Goal: Task Accomplishment & Management: Complete application form

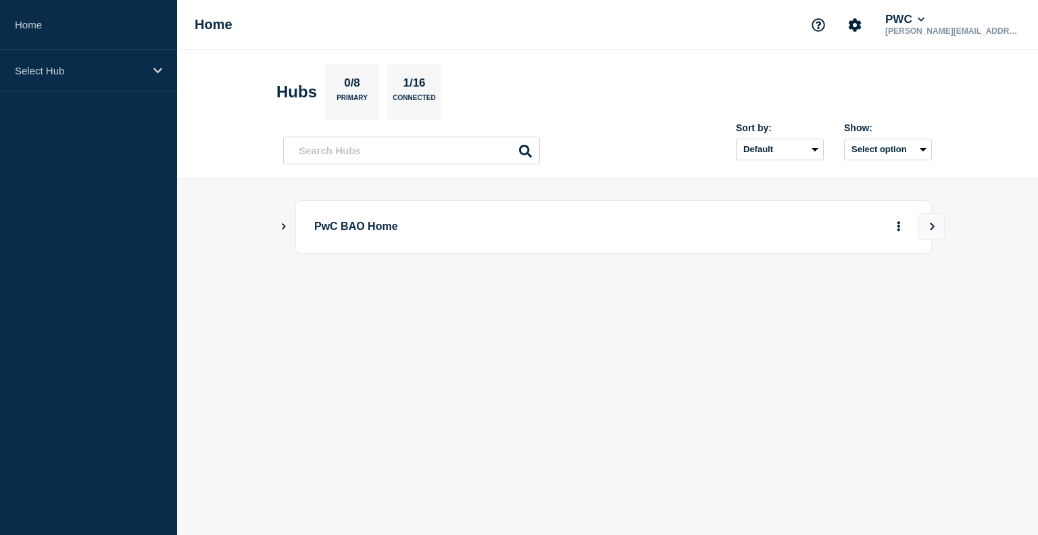
click at [281, 224] on icon "Show Connected Hubs" at bounding box center [283, 225] width 9 height 7
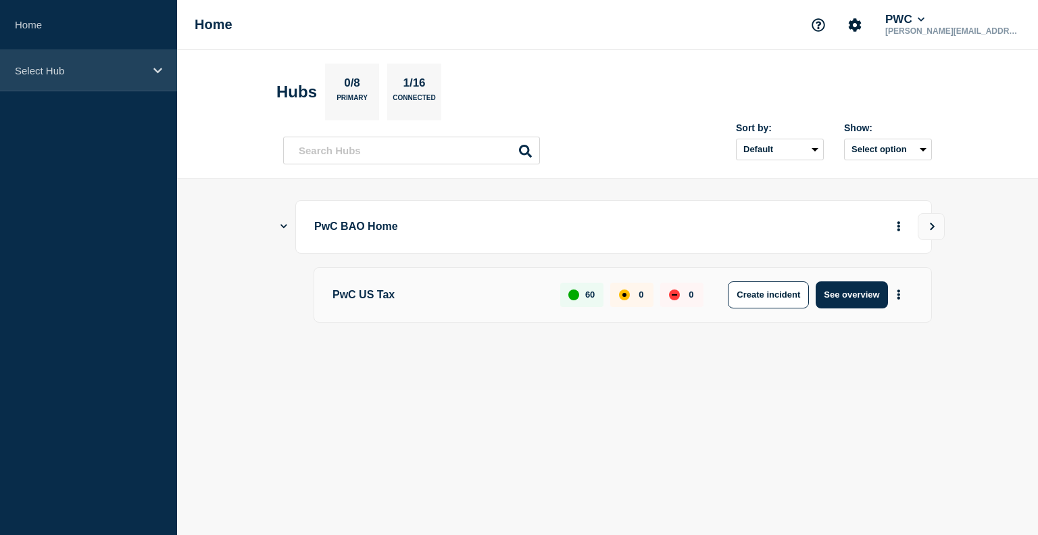
click at [162, 72] on div "Select Hub" at bounding box center [88, 70] width 177 height 41
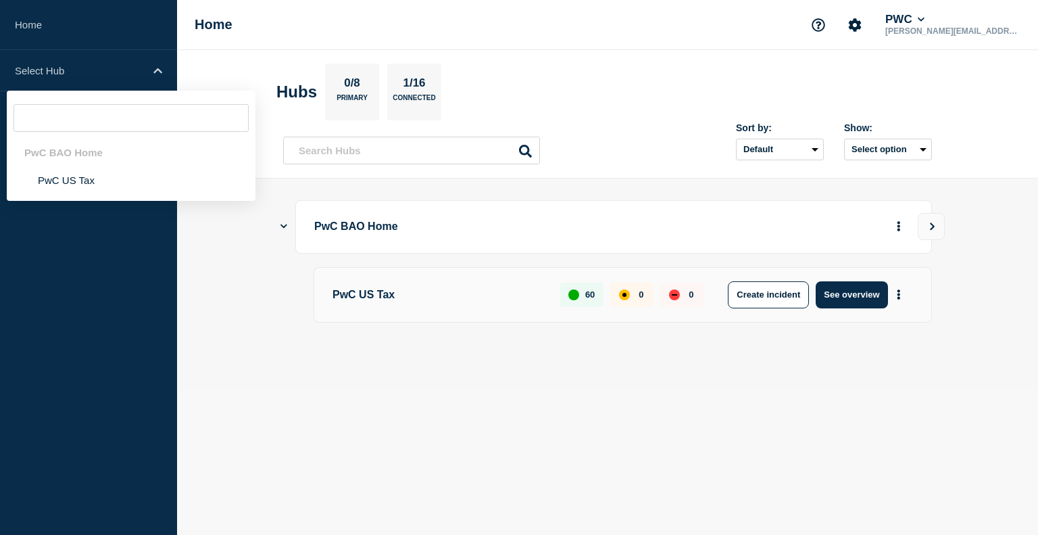
click at [88, 162] on div "PwC BAO Home" at bounding box center [131, 153] width 249 height 28
click at [81, 182] on li "PwC US Tax" at bounding box center [131, 180] width 249 height 28
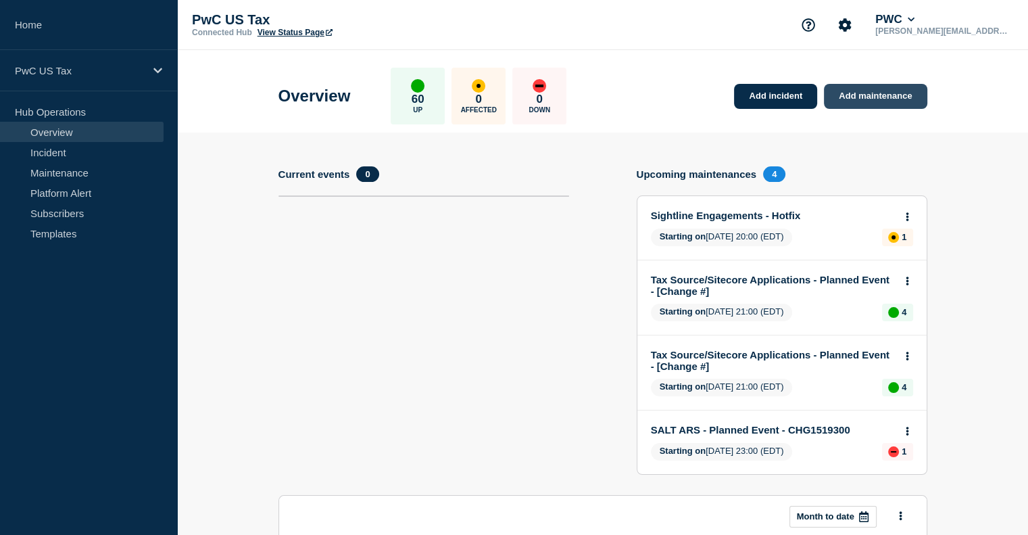
click at [883, 95] on link "Add maintenance" at bounding box center [875, 96] width 103 height 25
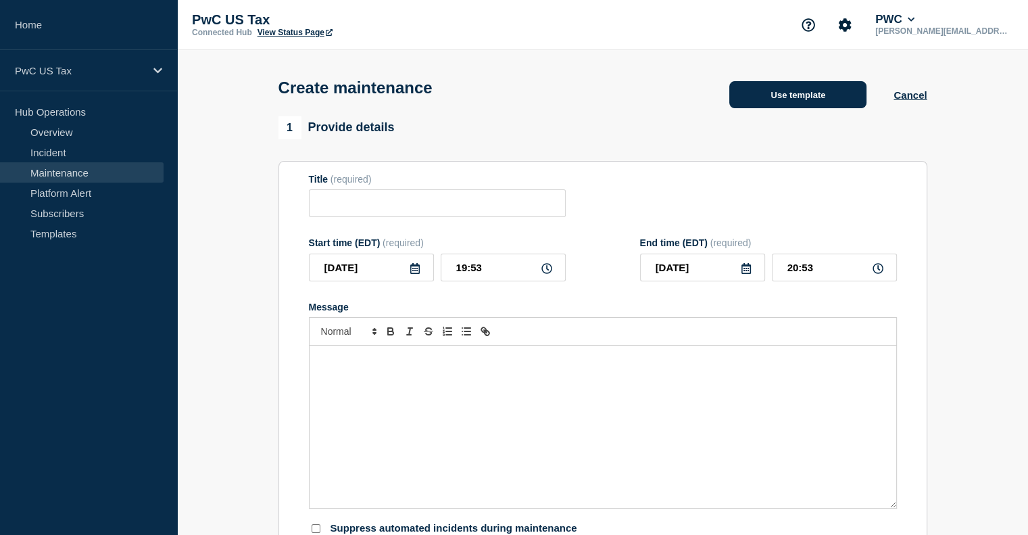
click at [749, 105] on button "Use template" at bounding box center [797, 94] width 137 height 27
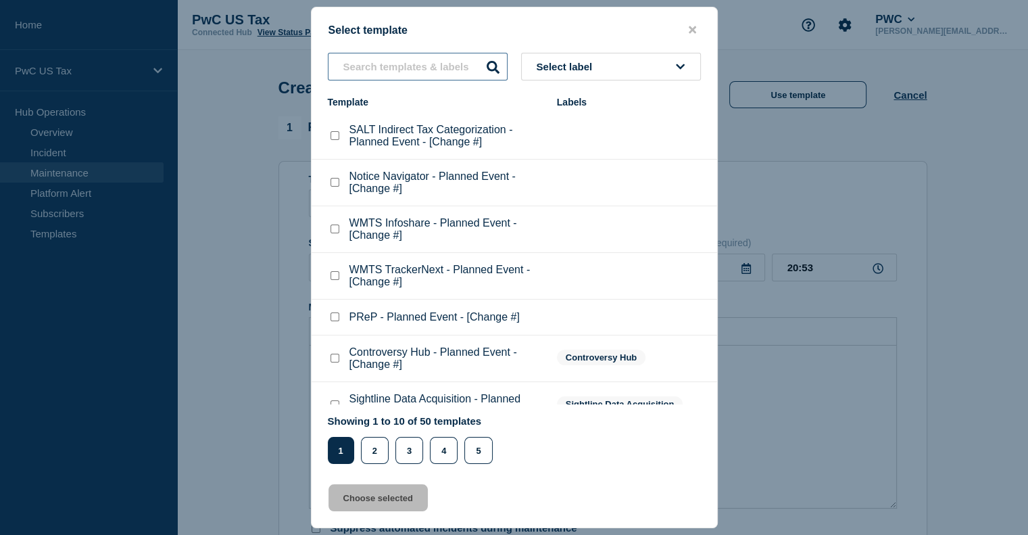
click at [415, 70] on input "text" at bounding box center [418, 67] width 180 height 28
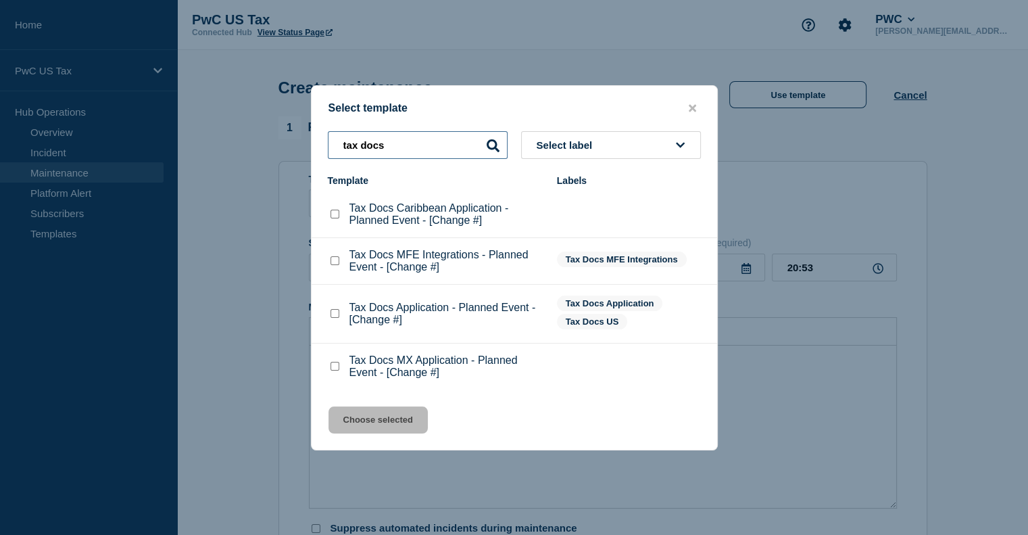
type input "tax docs"
click at [333, 215] on checkbox"] "Tax Docs Caribbean Application - Planned Event - [Change #] checkbox" at bounding box center [335, 214] width 9 height 9
checkbox checkbox"] "true"
click at [387, 420] on button "Choose selected" at bounding box center [378, 419] width 99 height 27
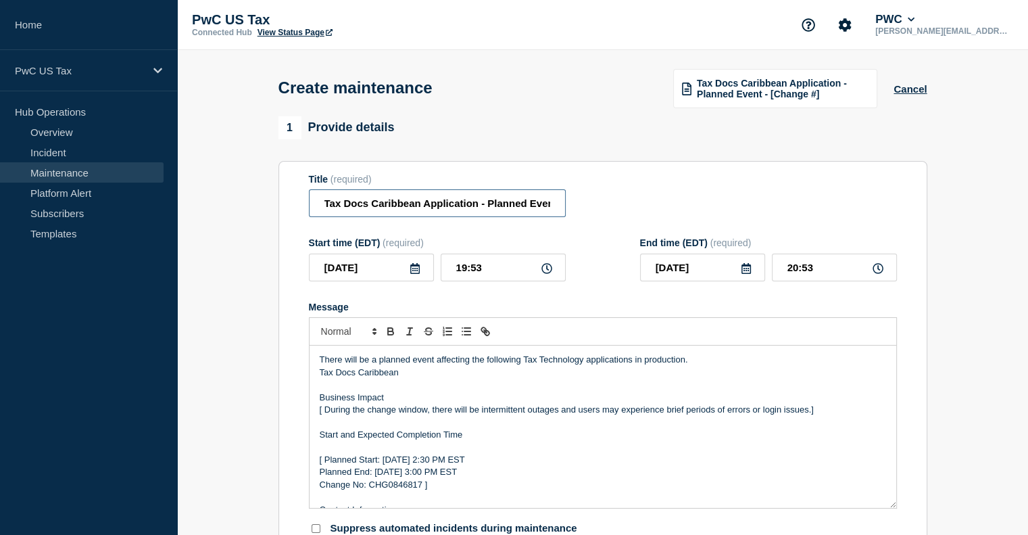
click at [546, 205] on input "Tax Docs Caribbean Application - Planned Event - [Change #]" at bounding box center [437, 203] width 257 height 28
drag, startPoint x: 497, startPoint y: 208, endPoint x: 559, endPoint y: 205, distance: 61.5
click at [559, 205] on input "Tax Docs Caribbean Application - Planned Event - [Change #]" at bounding box center [437, 203] width 257 height 28
paste input "CHG1518874"
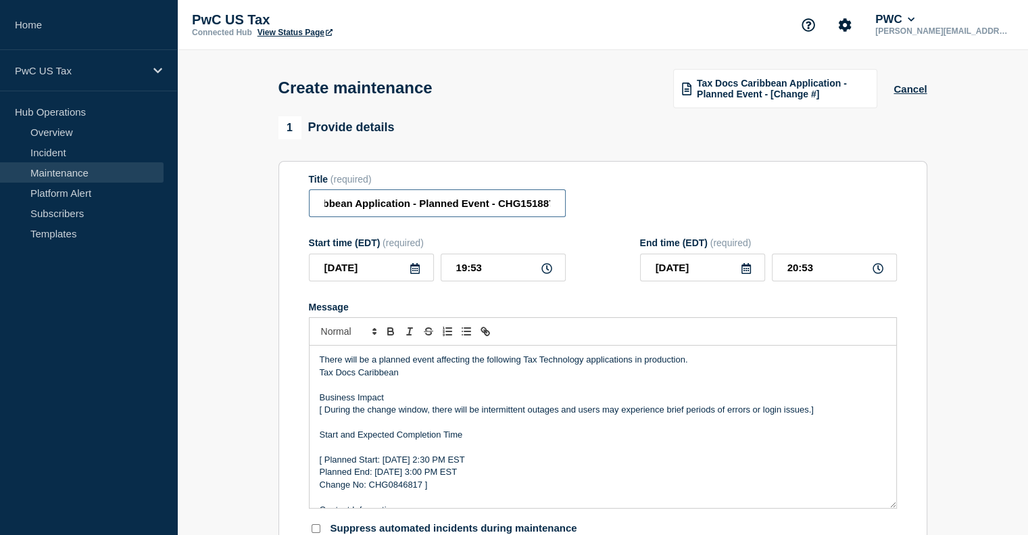
scroll to position [0, 78]
type input "Tax Docs Caribbean Application - Planned Event - CHG1518874"
click at [392, 491] on p "Change No: CHG0846817 ]" at bounding box center [603, 485] width 566 height 12
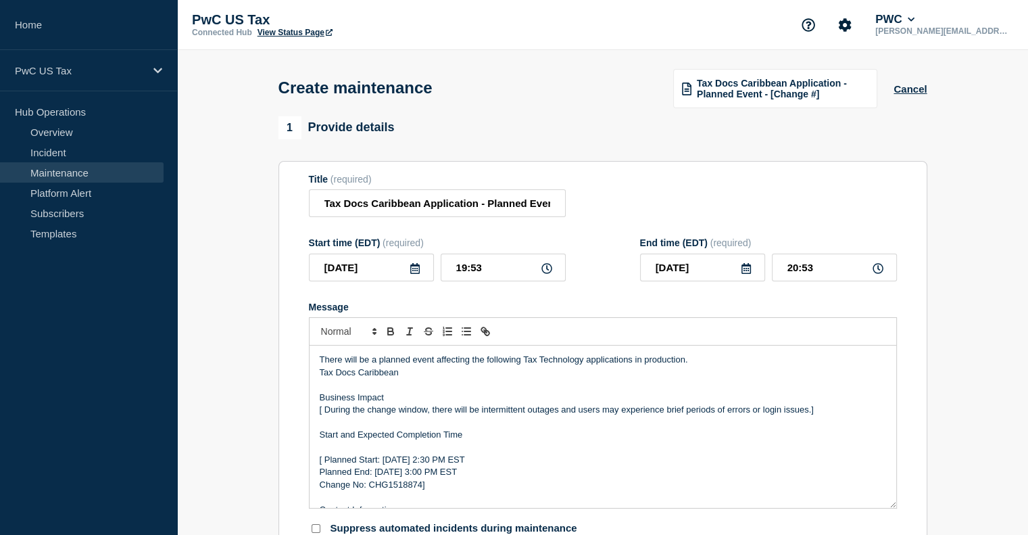
click at [423, 464] on p "[ Planned Start: [DATE] 2:30 PM EST" at bounding box center [603, 460] width 566 height 12
click at [449, 466] on p "[ Planned Start: [DATE] 2:30 PM EST" at bounding box center [603, 460] width 566 height 12
click at [464, 464] on p "[ Planned Start: [DATE] 2:30 PM EST" at bounding box center [603, 460] width 566 height 12
click at [460, 463] on p "[ Planned Start: [DATE] 2:30 PM EST" at bounding box center [603, 460] width 566 height 12
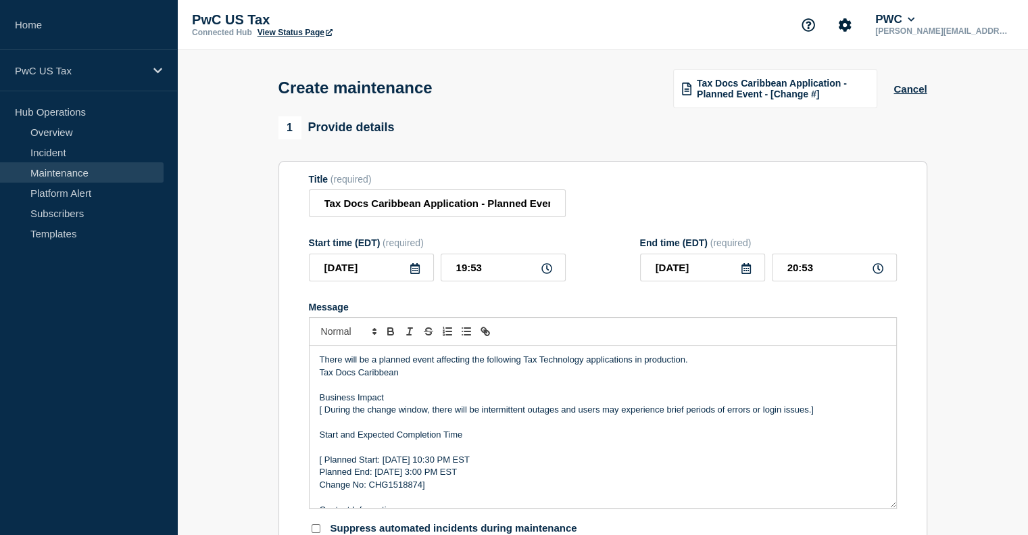
click at [475, 464] on p "[ Planned Start: [DATE] 10:30 PM EST" at bounding box center [603, 460] width 566 height 12
click at [418, 478] on p "Planned End: [DATE] 3:00 PM EST" at bounding box center [603, 472] width 566 height 12
click at [441, 476] on p "Planned End: [DATE] 3:00 PM EST" at bounding box center [603, 472] width 566 height 12
click at [445, 478] on p "Planned End: [DATE] 3:00 PM EST" at bounding box center [603, 472] width 566 height 12
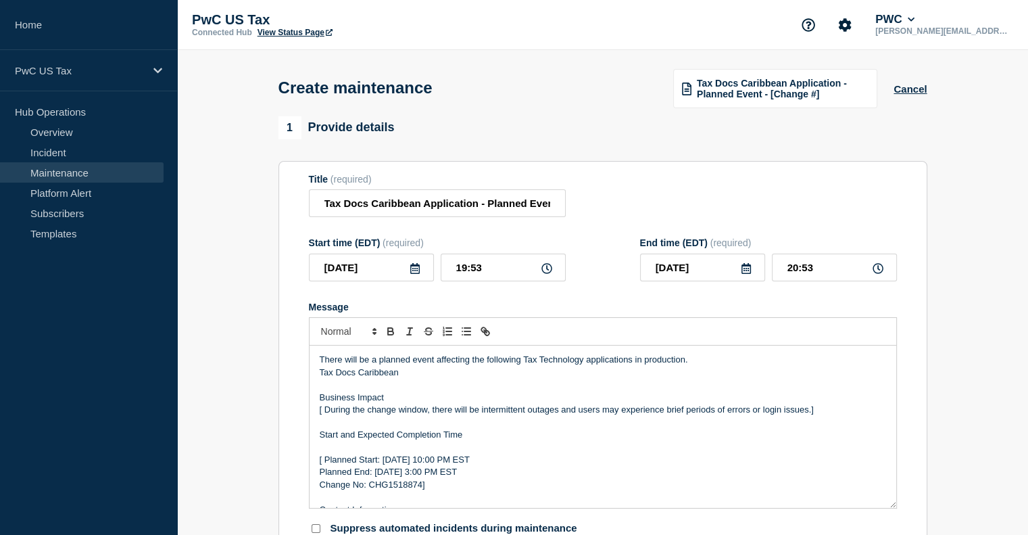
click at [452, 478] on p "Planned End: [DATE] 3:00 PM EST" at bounding box center [603, 472] width 566 height 12
click at [324, 466] on p "[ Planned Start: [DATE] 10:00 PM EST" at bounding box center [603, 460] width 566 height 12
click at [432, 491] on p "Change No: CHG1518874]" at bounding box center [603, 485] width 566 height 12
click at [322, 477] on p "Planned End: [DATE] 11:00 PM EST" at bounding box center [603, 472] width 566 height 12
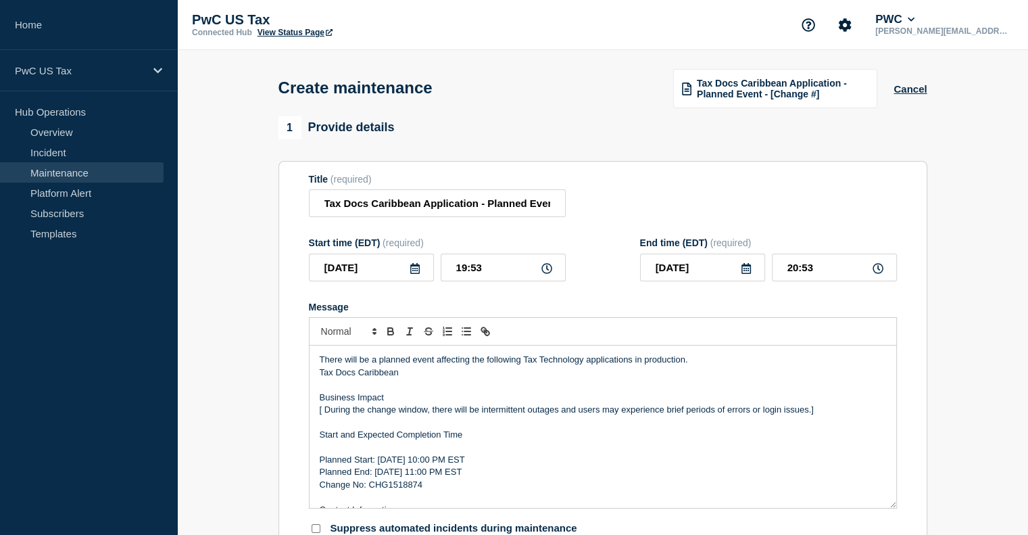
click at [324, 489] on p "Change No: CHG1518874" at bounding box center [603, 485] width 566 height 12
click at [320, 489] on p "Change No: CHG1518874" at bounding box center [603, 485] width 566 height 12
click at [324, 416] on p "[ During the change window, there will be intermittent outages and users may ex…" at bounding box center [603, 410] width 566 height 12
click at [814, 426] on p "Message" at bounding box center [603, 422] width 566 height 12
click at [814, 413] on p "During the change window, there will be intermittent outages and users may expe…" at bounding box center [603, 410] width 566 height 12
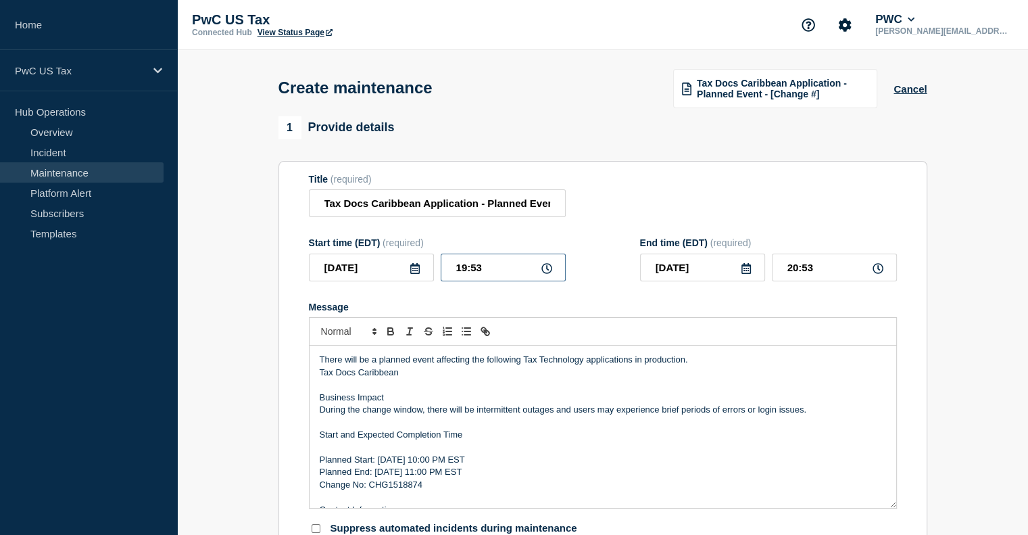
click at [461, 271] on input "19:53" at bounding box center [503, 267] width 125 height 28
click at [464, 270] on input "19:53" at bounding box center [503, 267] width 125 height 28
type input "22:53"
type input "23:53"
click at [487, 272] on input "22:53" at bounding box center [503, 267] width 125 height 28
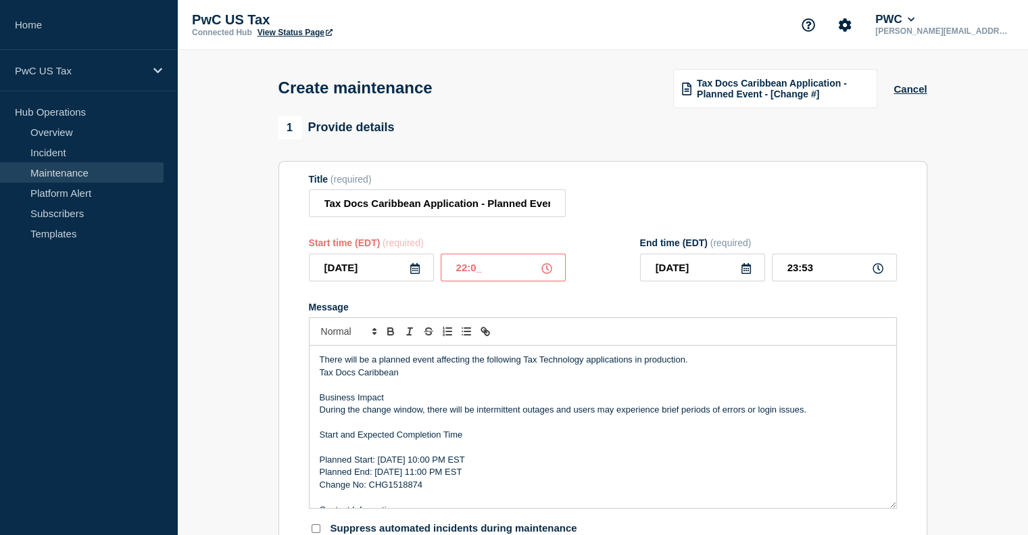
type input "22:00"
type input "23:00"
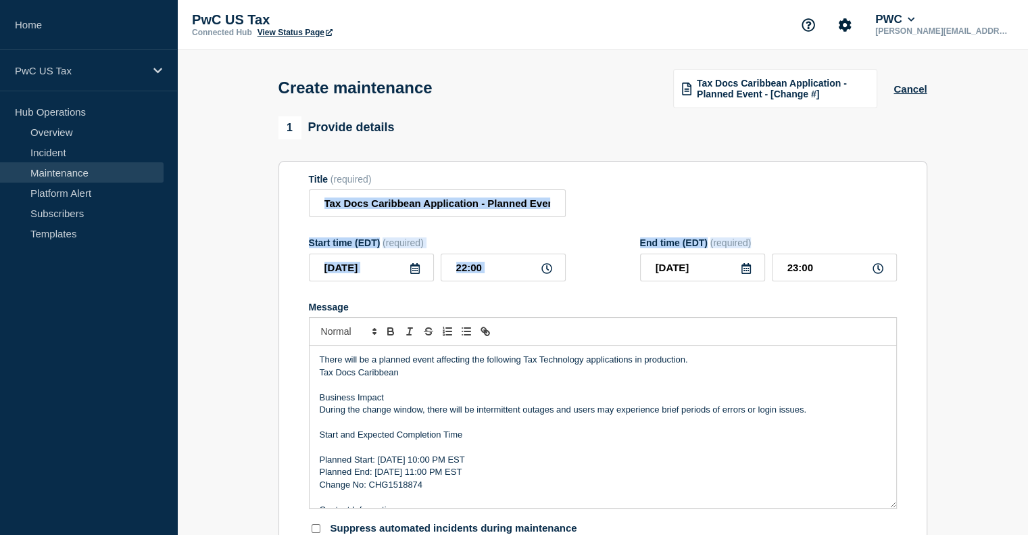
drag, startPoint x: 1022, startPoint y: 164, endPoint x: 1038, endPoint y: 245, distance: 82.6
click at [1028, 245] on html "Home PwC US Tax Hub Operations Overview Incident Maintenance Platform Alert Sub…" at bounding box center [514, 267] width 1028 height 535
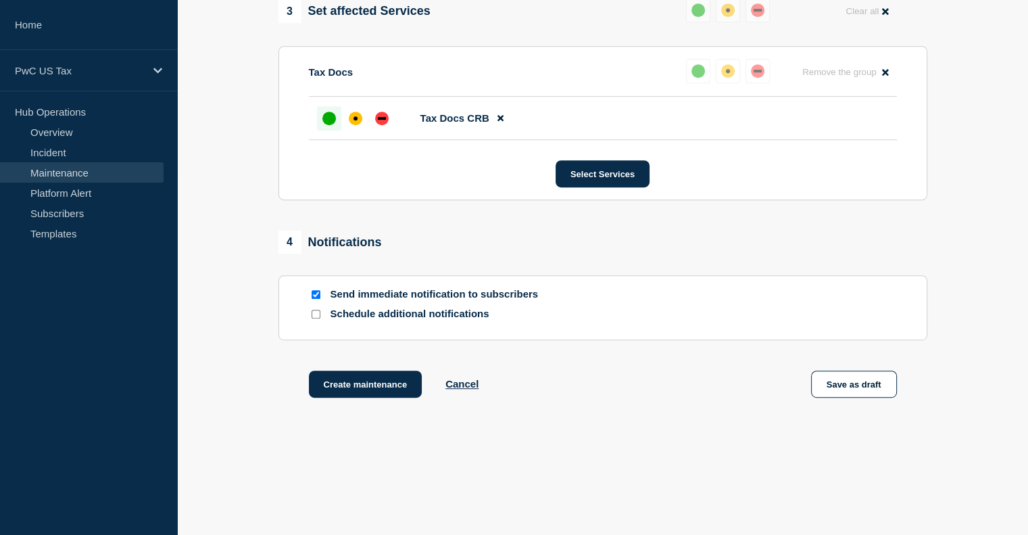
scroll to position [719, 0]
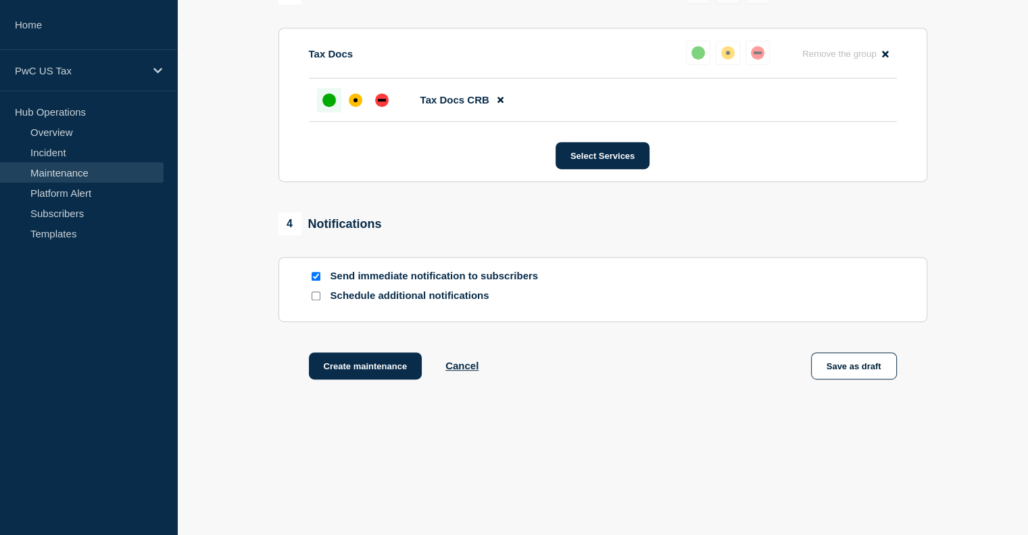
click at [316, 273] on input "Send immediate notification to subscribers" at bounding box center [316, 276] width 9 height 9
checkbox input "false"
click at [343, 370] on button "Create maintenance" at bounding box center [366, 365] width 114 height 27
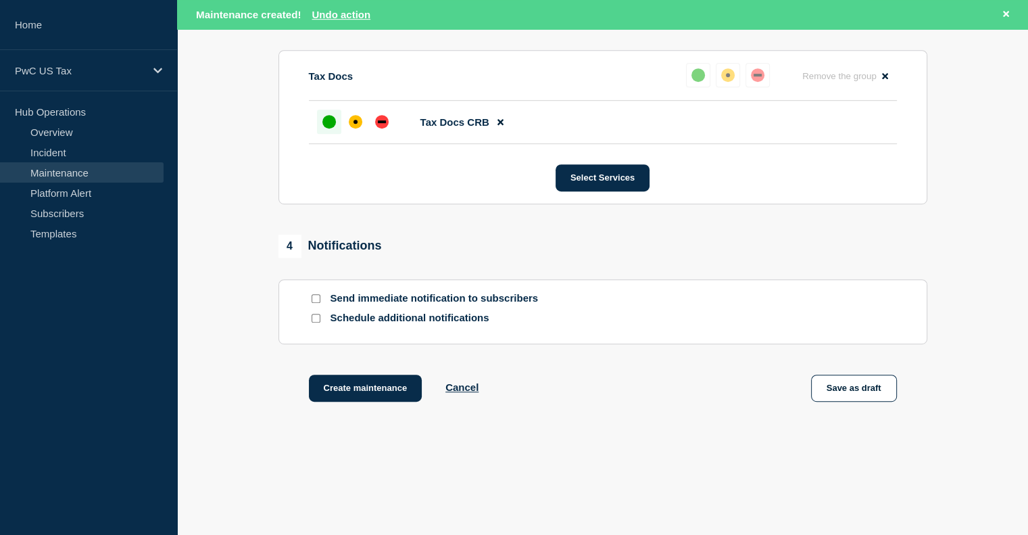
scroll to position [747, 0]
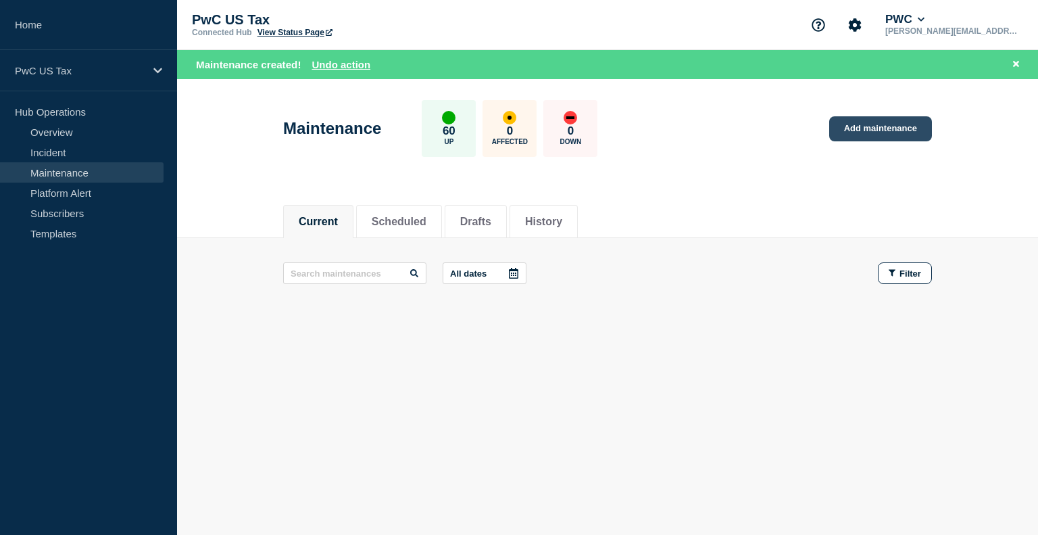
click at [863, 133] on link "Add maintenance" at bounding box center [880, 128] width 103 height 25
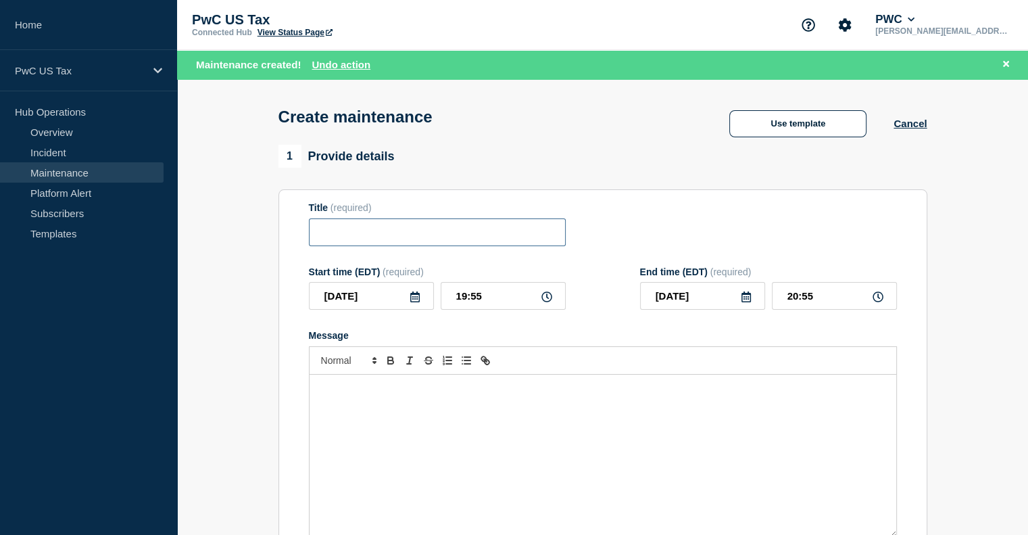
click at [400, 228] on input "Title" at bounding box center [437, 232] width 257 height 28
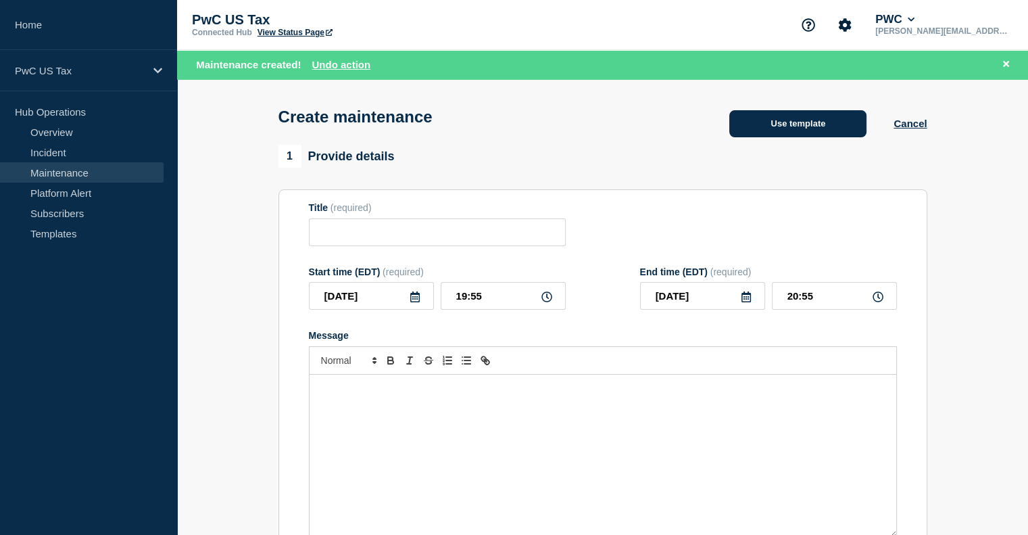
click at [825, 120] on button "Use template" at bounding box center [797, 123] width 137 height 27
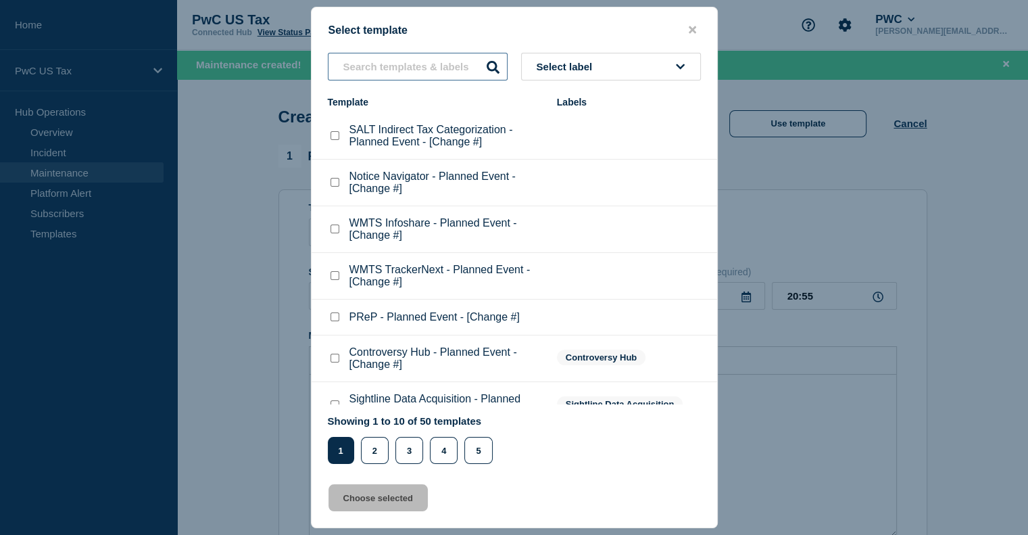
click at [368, 67] on input "text" at bounding box center [418, 67] width 180 height 28
type input "d"
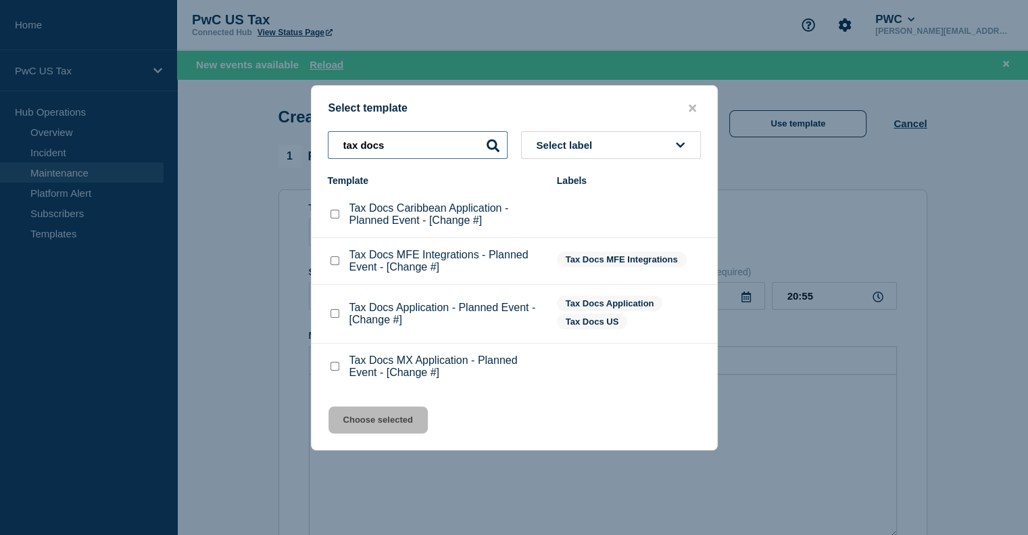
type input "tax docs"
click at [335, 316] on checkbox"] "Tax Docs Application - Planned Event - [Change #] checkbox" at bounding box center [335, 313] width 9 height 9
checkbox checkbox"] "true"
click at [384, 420] on button "Choose selected" at bounding box center [378, 419] width 99 height 27
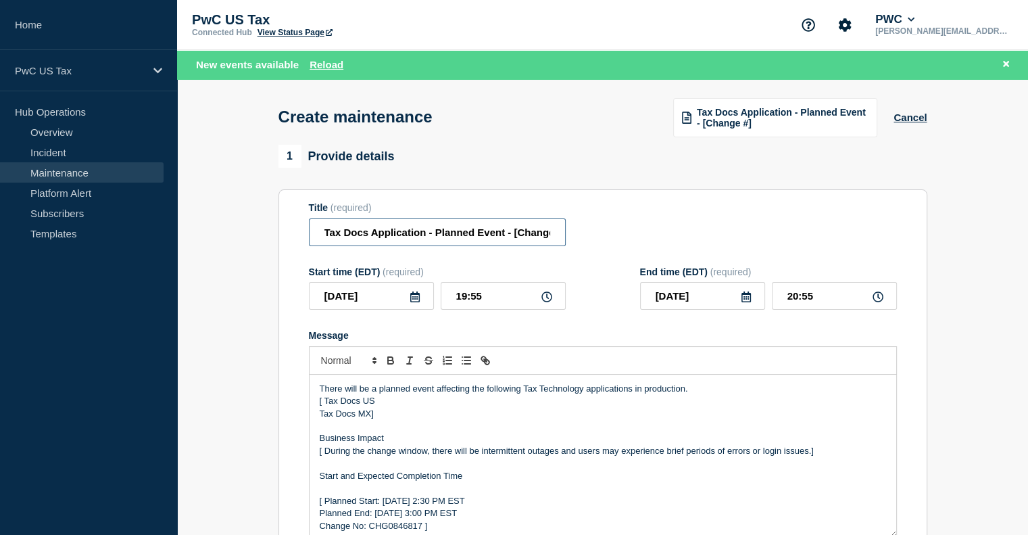
scroll to position [0, 16]
drag, startPoint x: 514, startPoint y: 240, endPoint x: 743, endPoint y: 232, distance: 229.3
click at [743, 232] on div "Title (required) Tax Docs Application - Planned Event - [Change #]" at bounding box center [603, 224] width 588 height 44
paste input "CHG1520965"
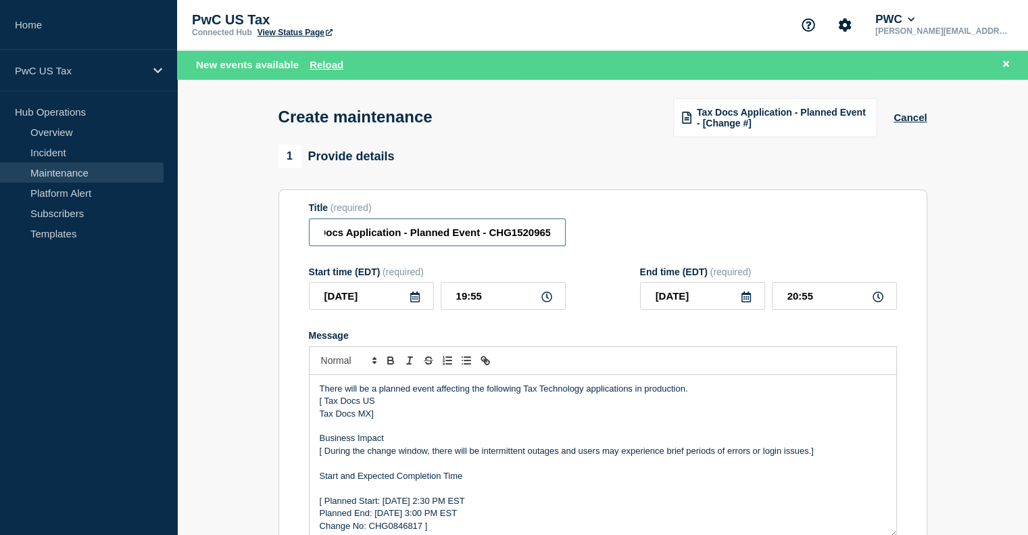
type input "Tax Docs Application - Planned Event - CHG1520965"
click at [465, 297] on input "19:55" at bounding box center [503, 296] width 125 height 28
type input "22:55"
type input "23:55"
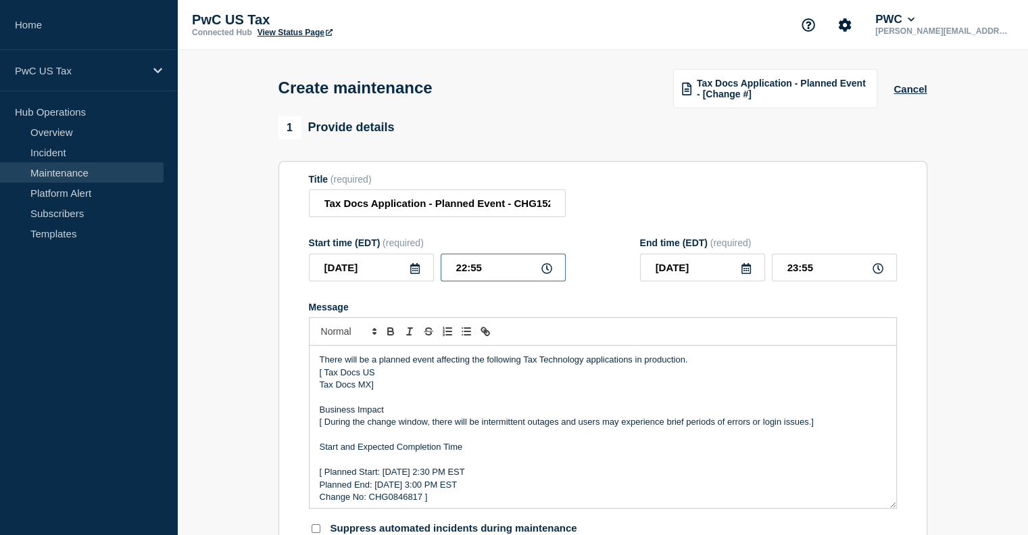
click at [479, 270] on input "22:55" at bounding box center [503, 267] width 125 height 28
click at [484, 270] on input "22:55" at bounding box center [503, 267] width 125 height 28
type input "22:00"
type input "23:00"
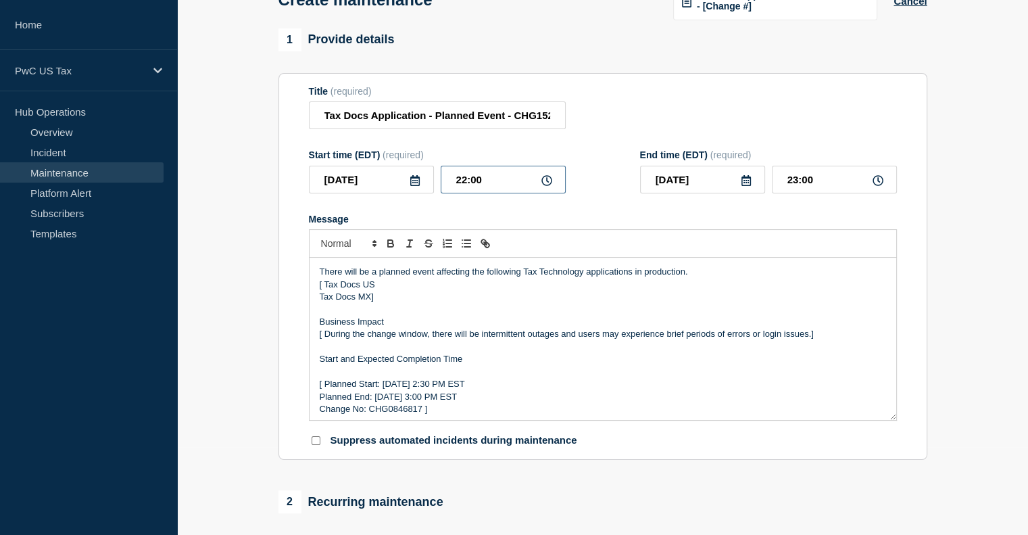
scroll to position [121, 0]
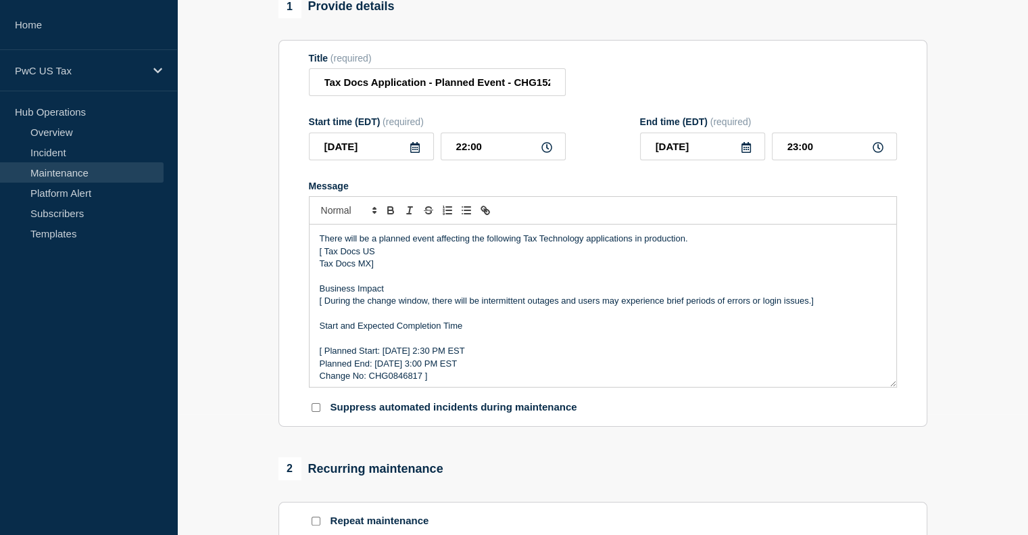
click at [387, 381] on p "Change No: CHG0846817 ]" at bounding box center [603, 376] width 566 height 12
click at [325, 305] on p "[ During the change window, there will be intermittent outages and users may ex…" at bounding box center [603, 301] width 566 height 12
click at [387, 258] on p "[ Tax Docs US" at bounding box center [603, 251] width 566 height 12
drag, startPoint x: 385, startPoint y: 268, endPoint x: 319, endPoint y: 275, distance: 66.0
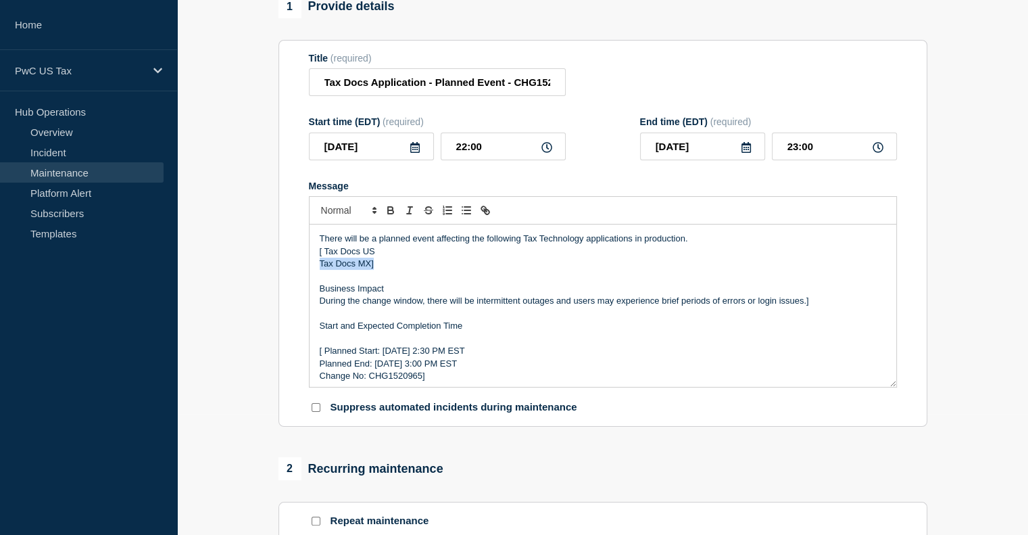
click at [319, 275] on div "There will be a planned event affecting the following Tax Technology applicatio…" at bounding box center [603, 305] width 587 height 162
click at [324, 258] on p "[ Tax Docs US" at bounding box center [603, 251] width 566 height 12
click at [819, 307] on p "During the change window, there will be intermittent outages and users may expe…" at bounding box center [603, 301] width 566 height 12
click at [438, 357] on p "[ Planned Start: [DATE] 2:30 PM EST" at bounding box center [603, 351] width 566 height 12
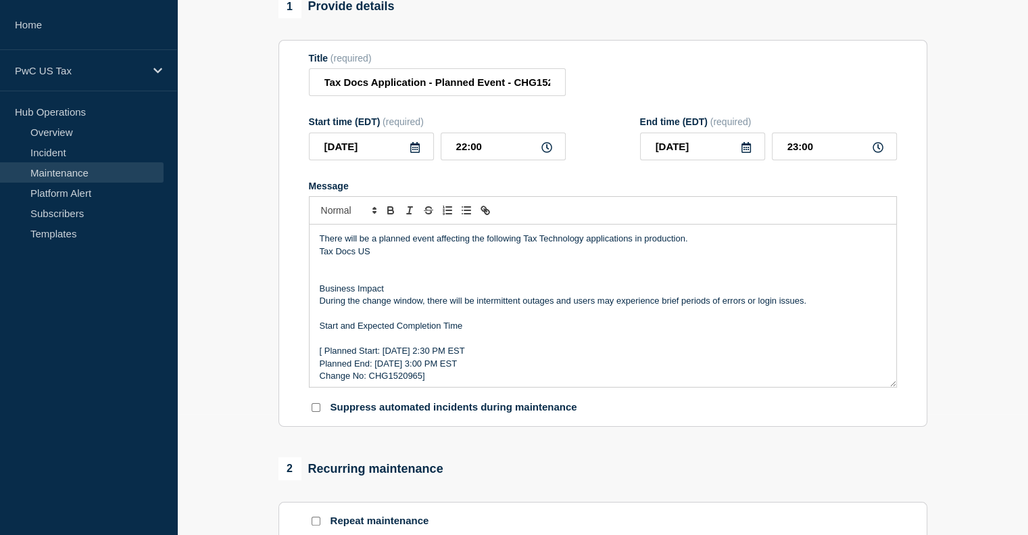
click at [450, 357] on p "[ Planned Start: [DATE] 2:30 PM EST" at bounding box center [603, 351] width 566 height 12
click at [427, 370] on p "Planned End: [DATE] 3:00 PM EST" at bounding box center [603, 364] width 566 height 12
click at [443, 368] on p "Planned End: [DATE] 3:00 PM EST" at bounding box center [603, 364] width 566 height 12
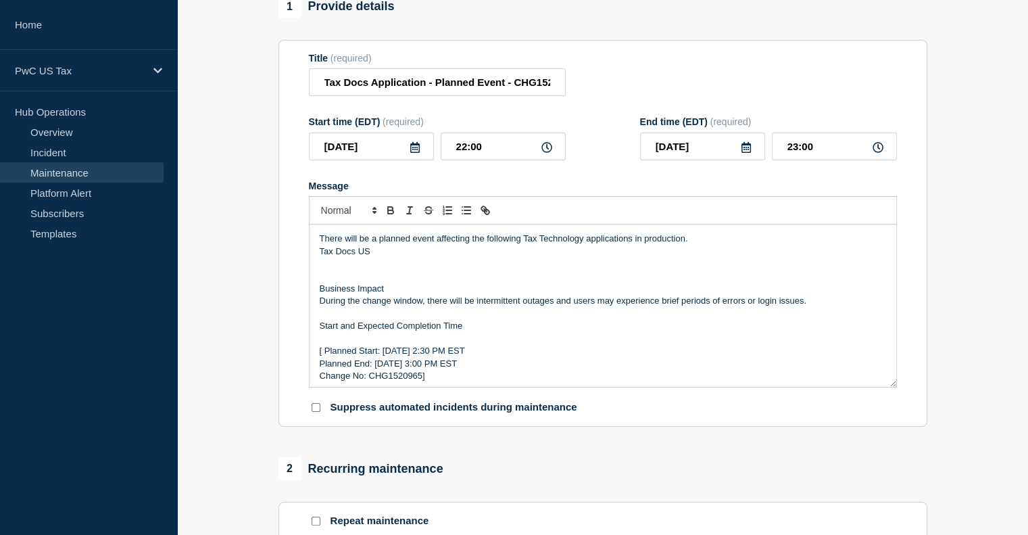
click at [443, 368] on p "Planned End: [DATE] 3:00 PM EST" at bounding box center [603, 364] width 566 height 12
click at [462, 355] on p "[ Planned Start: [DATE] 2:30 PM EST" at bounding box center [603, 351] width 566 height 12
click at [472, 357] on p "[ Planned Start: [DATE] 10:30 PM EST" at bounding box center [603, 351] width 566 height 12
click at [456, 370] on p "Planned End: [DATE] 3:00 PM EST" at bounding box center [603, 364] width 566 height 12
click at [431, 381] on p "Change No: CHG1520965]" at bounding box center [603, 376] width 566 height 12
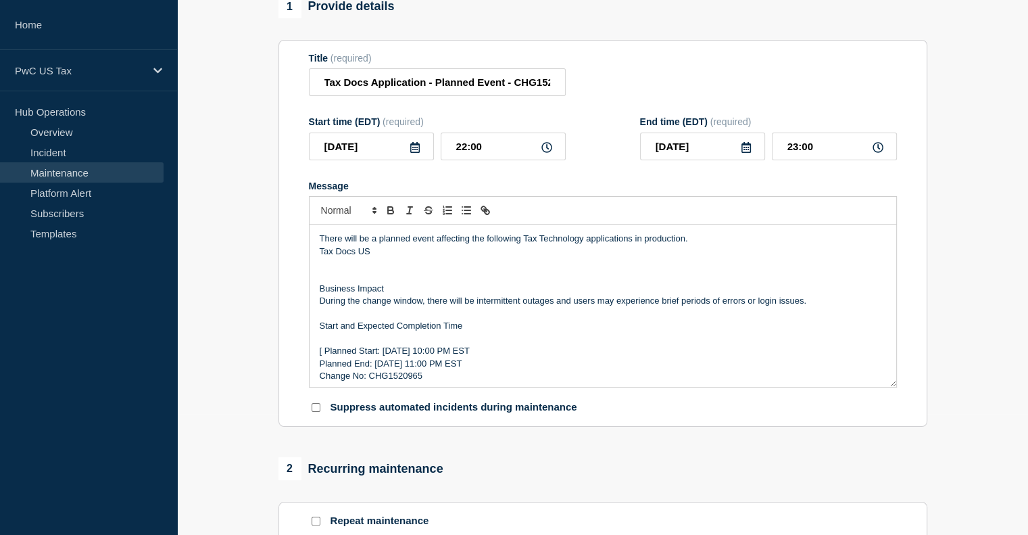
click at [323, 356] on p "[ Planned Start: [DATE] 10:00 PM EST" at bounding box center [603, 351] width 566 height 12
click at [320, 370] on p "Planned End: [DATE] 11:00 PM EST" at bounding box center [603, 364] width 566 height 12
click at [320, 382] on p "Change No: CHG1520965" at bounding box center [603, 376] width 566 height 12
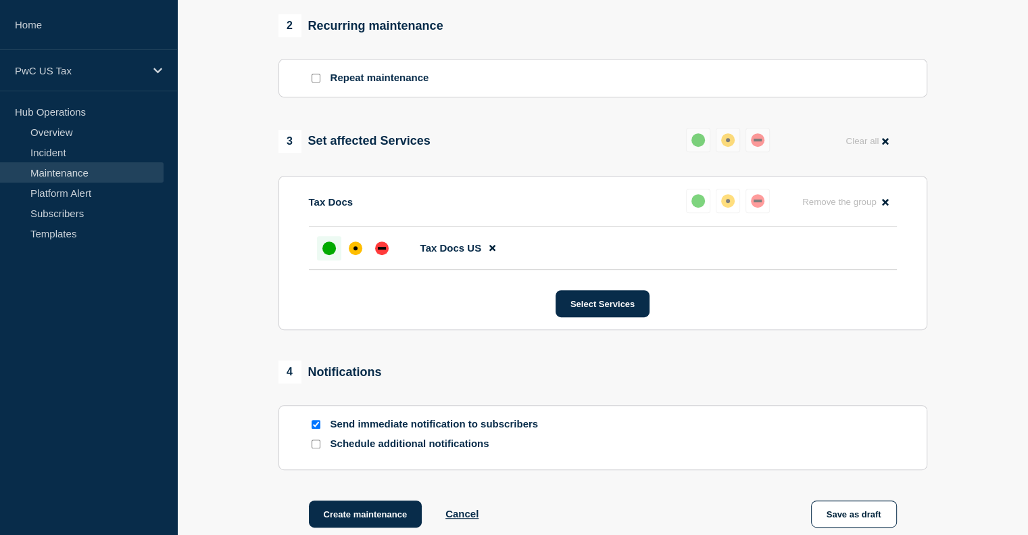
scroll to position [619, 0]
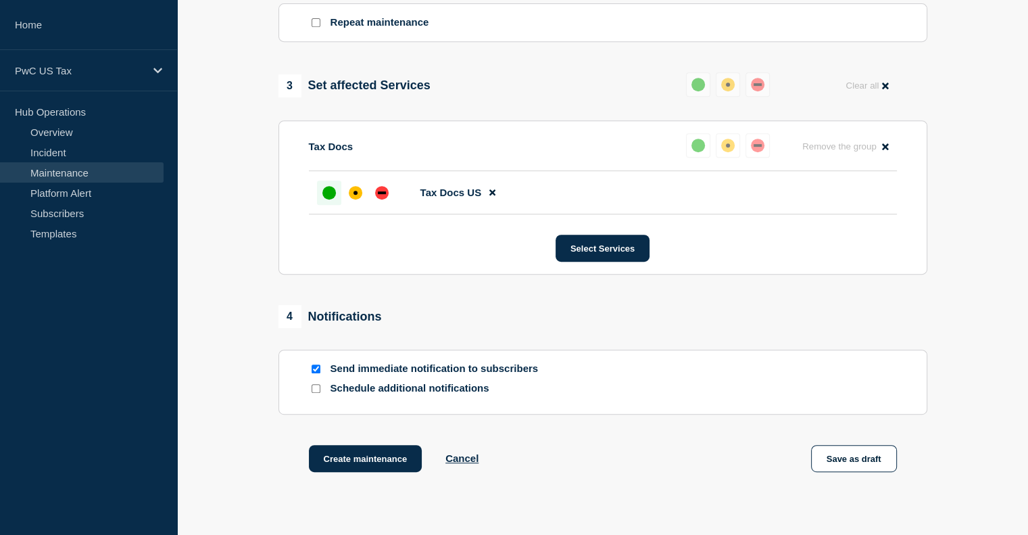
click at [316, 373] on input "Send immediate notification to subscribers" at bounding box center [316, 368] width 9 height 9
checkbox input "false"
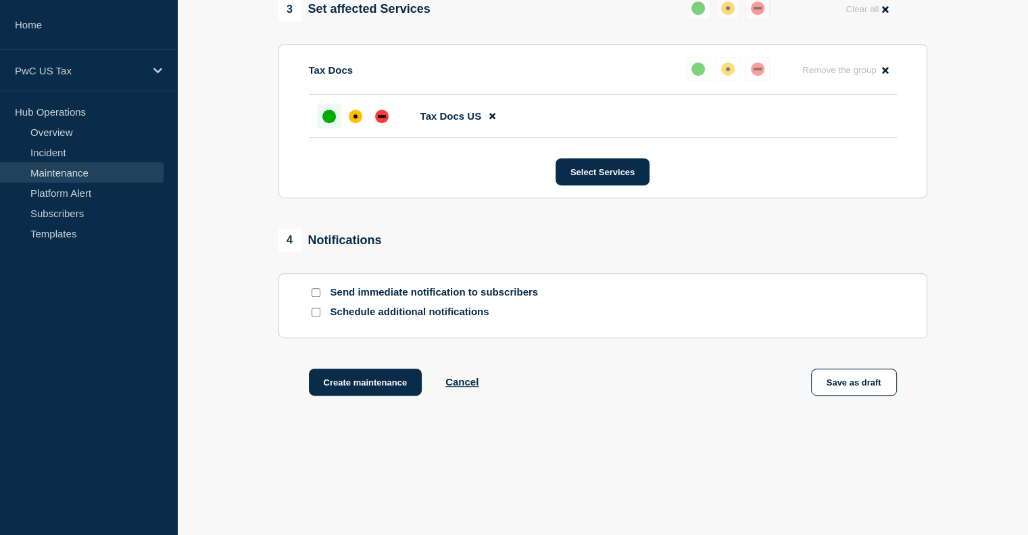
scroll to position [719, 0]
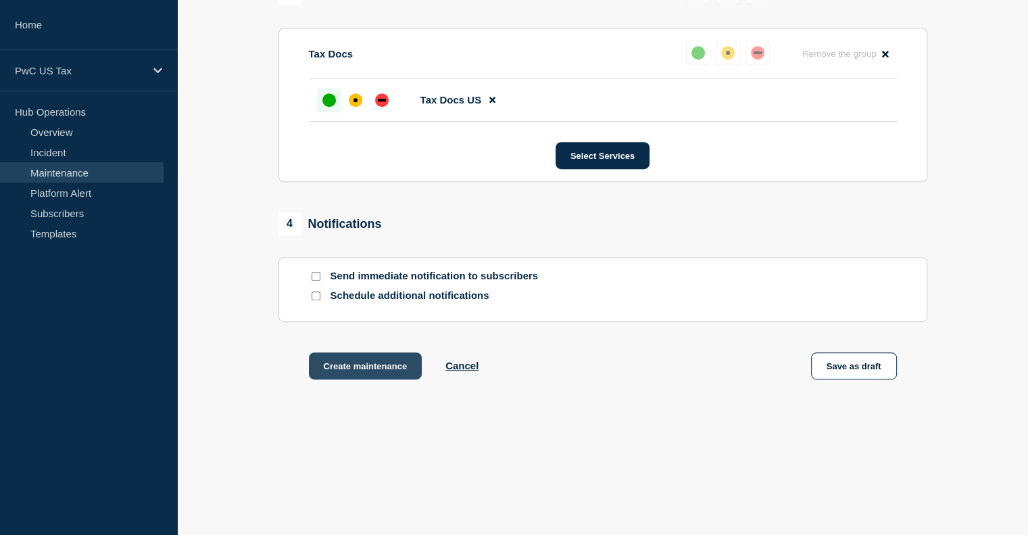
click at [365, 368] on button "Create maintenance" at bounding box center [366, 365] width 114 height 27
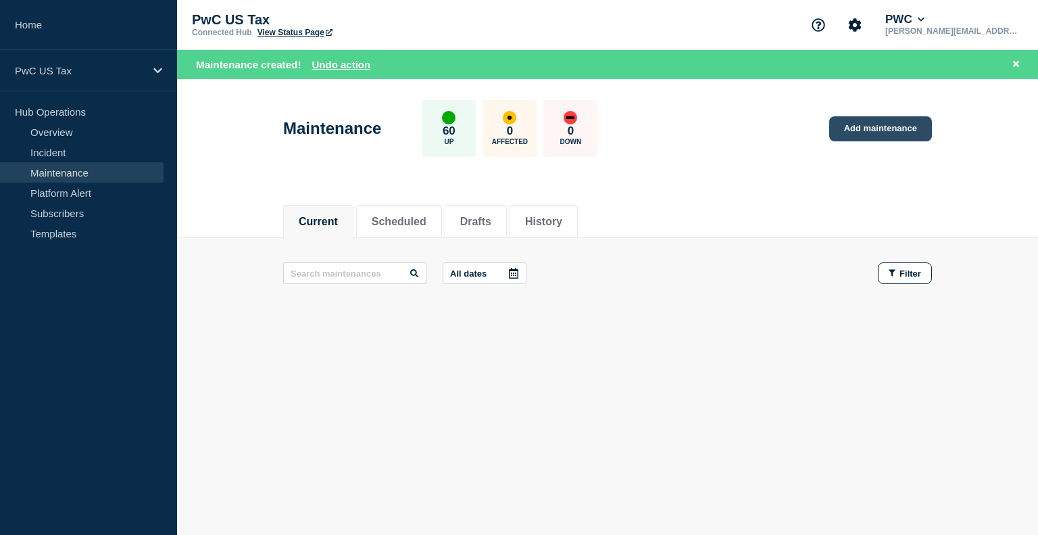
click at [858, 117] on link "Add maintenance" at bounding box center [880, 128] width 103 height 25
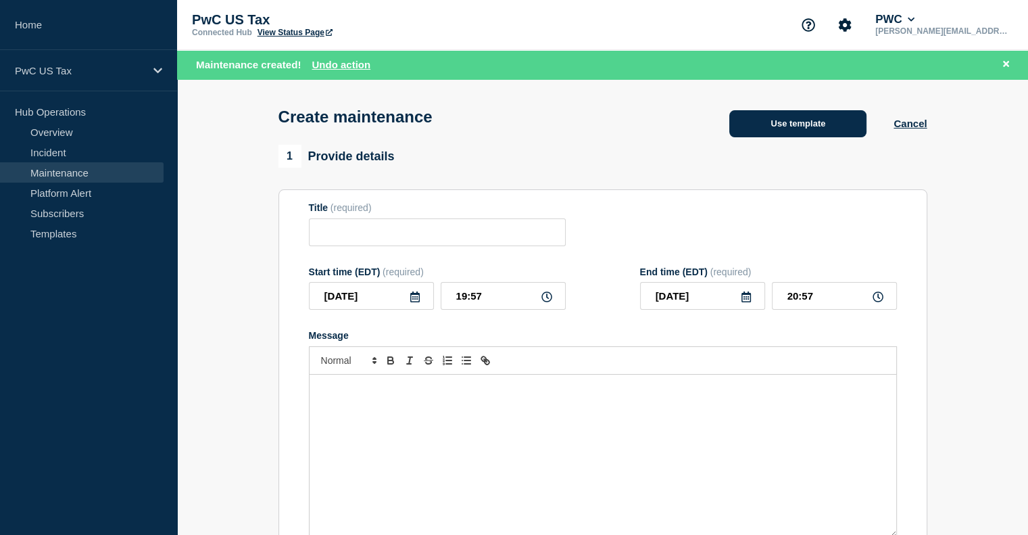
click at [774, 133] on button "Use template" at bounding box center [797, 123] width 137 height 27
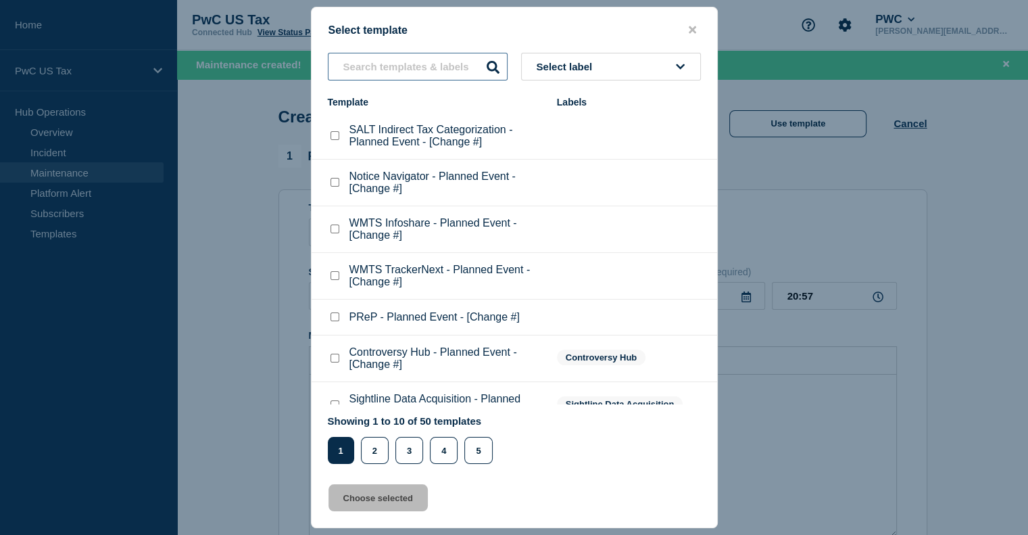
click at [394, 64] on input "text" at bounding box center [418, 67] width 180 height 28
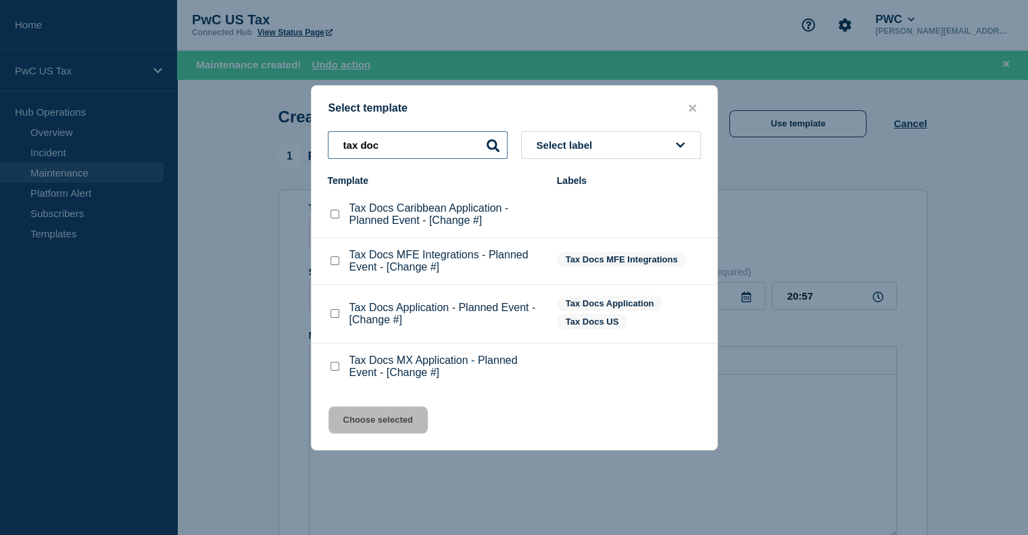
type input "tax doc"
click at [334, 370] on checkbox"] "Tax Docs MX Application - Planned Event - [Change #] checkbox" at bounding box center [335, 366] width 9 height 9
checkbox checkbox"] "true"
click at [358, 418] on button "Choose selected" at bounding box center [378, 419] width 99 height 27
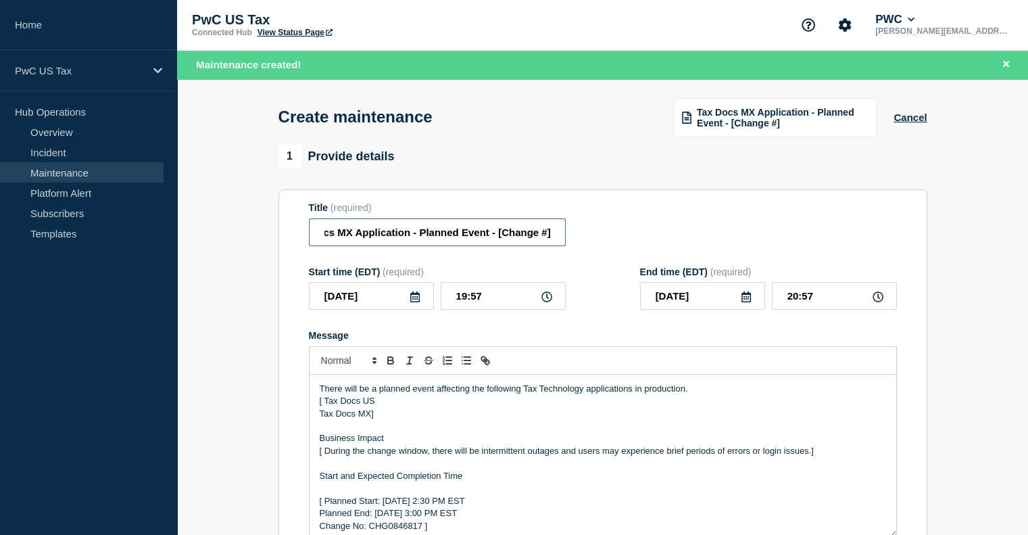
drag, startPoint x: 531, startPoint y: 239, endPoint x: 715, endPoint y: 237, distance: 183.9
click at [715, 237] on div "Title (required) Tax Docs MX Application - Planned Event - [Change #]" at bounding box center [603, 224] width 588 height 44
paste input "CHG1520964"
type input "Tax Docs MX Application - Planned Event - CHG1520964"
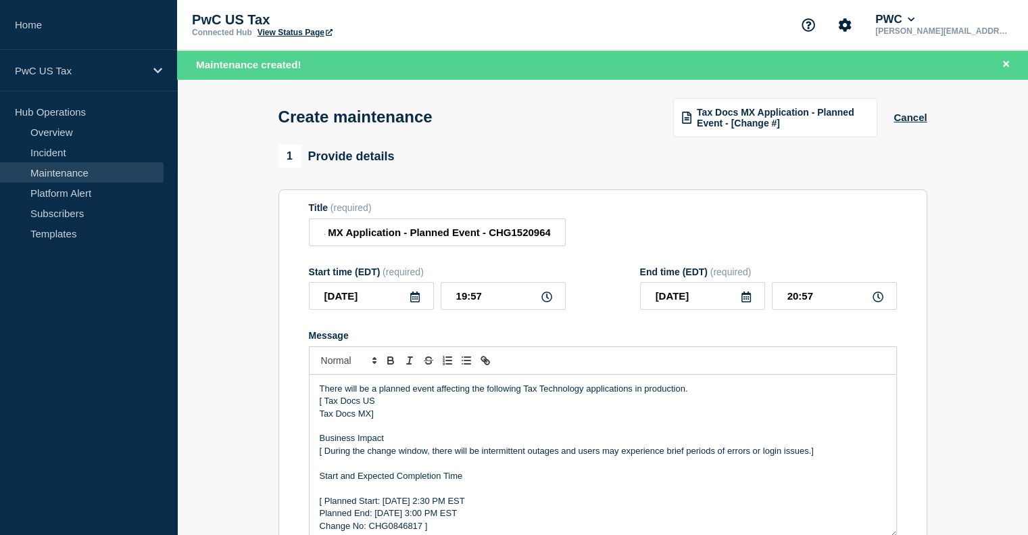
scroll to position [0, 0]
drag, startPoint x: 382, startPoint y: 405, endPoint x: 311, endPoint y: 405, distance: 71.0
click at [311, 405] on div "There will be a planned event affecting the following Tax Technology applicatio…" at bounding box center [603, 455] width 587 height 162
click at [385, 416] on p "Tax Docs MX]" at bounding box center [603, 414] width 566 height 12
click at [346, 407] on p "Message" at bounding box center [603, 401] width 566 height 12
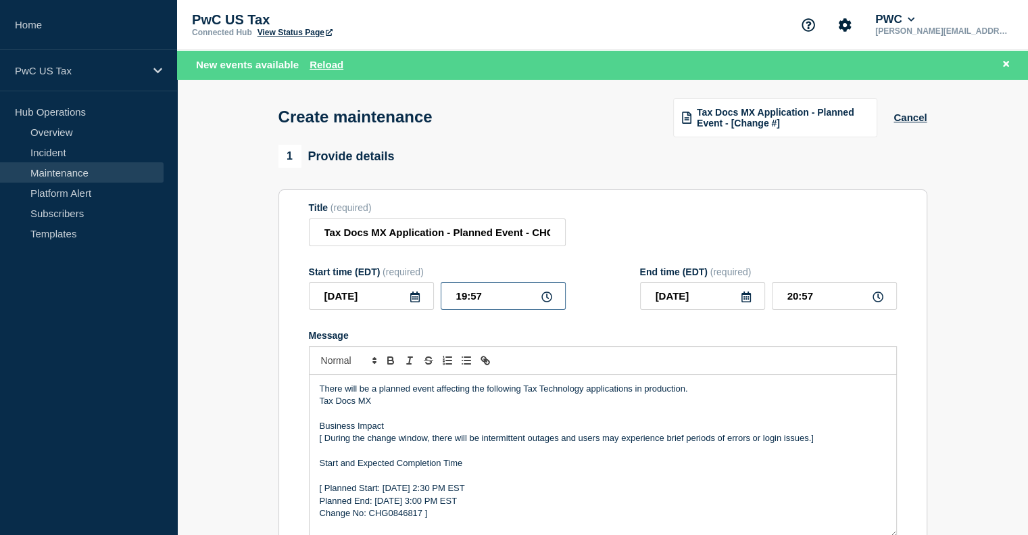
click at [466, 301] on input "19:57" at bounding box center [503, 296] width 125 height 28
type input "22:57"
type input "23:57"
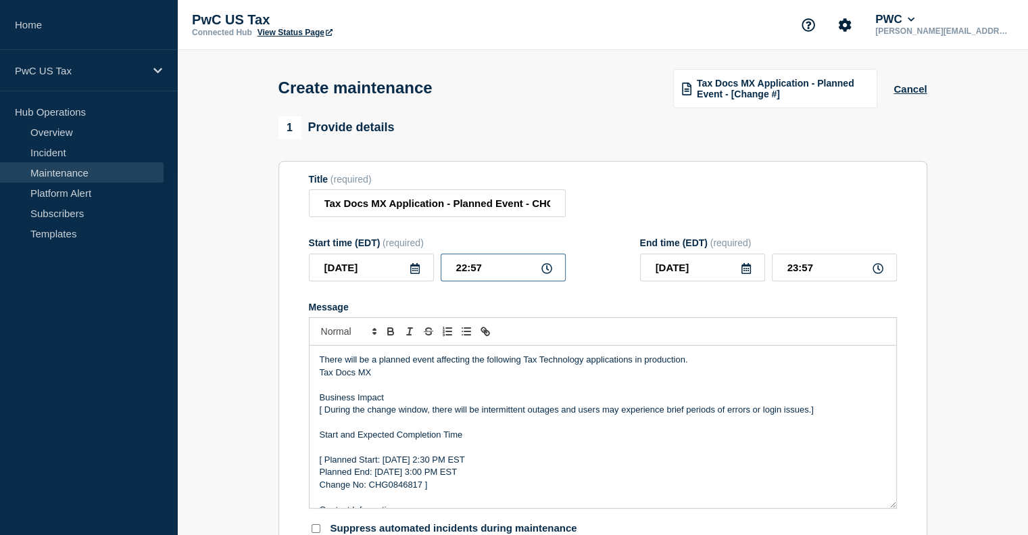
click at [483, 273] on input "22:57" at bounding box center [503, 267] width 125 height 28
type input "22:00"
type input "23:00"
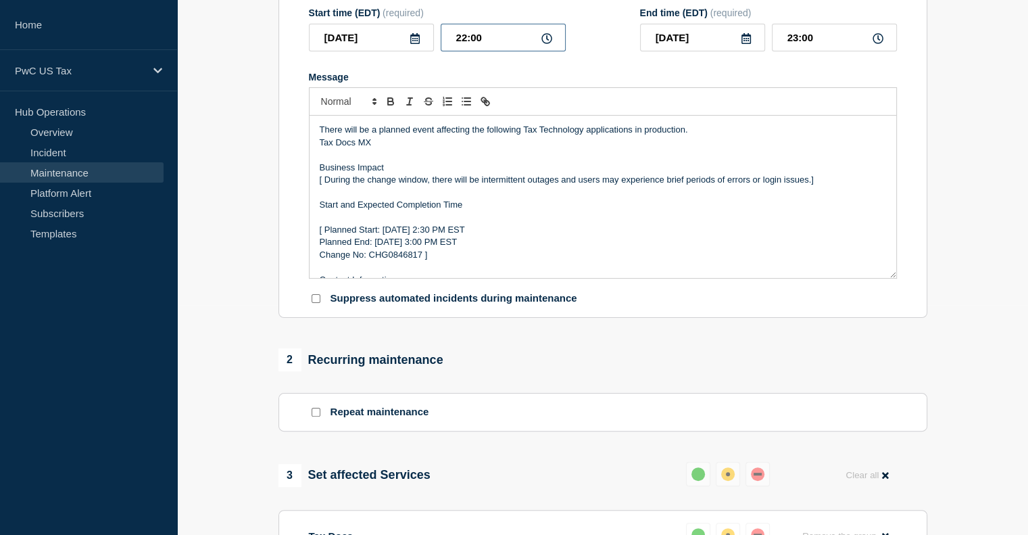
scroll to position [231, 0]
click at [325, 183] on p "[ During the change window, there will be intermittent outages and users may ex…" at bounding box center [603, 178] width 566 height 12
click at [324, 231] on p "[ Planned Start: [DATE] 2:30 PM EST" at bounding box center [603, 228] width 566 height 12
click at [324, 247] on p "Planned End: [DATE] 3:00 PM EST" at bounding box center [603, 241] width 566 height 12
click at [321, 258] on p "Change No: CHG0846817 ]" at bounding box center [603, 253] width 566 height 12
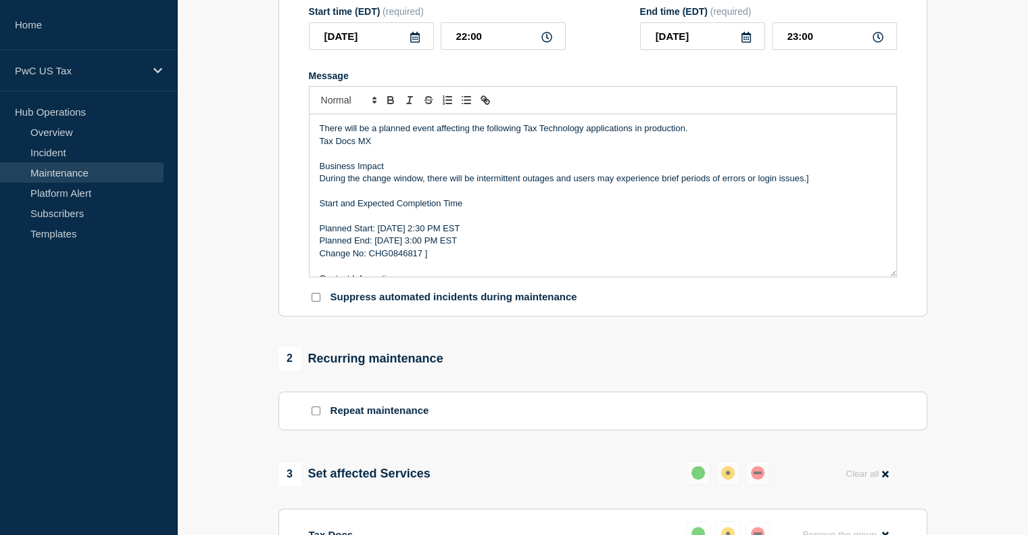
click at [403, 259] on p "Change No: CHG0846817 ]" at bounding box center [603, 253] width 566 height 12
click at [431, 233] on p "Planned Start: [DATE] 2:30 PM EST" at bounding box center [603, 228] width 566 height 12
click at [452, 233] on p "Planned Start: [DATE], Set 2nd 2:30 PM EST" at bounding box center [603, 228] width 566 height 12
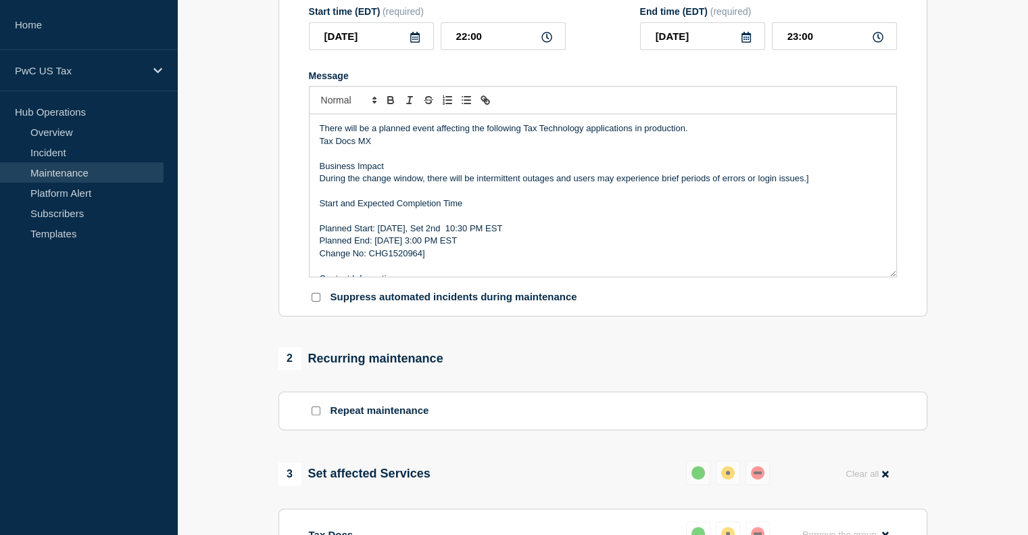
click at [468, 230] on p "Planned Start: [DATE], Set 2nd 10:30 PM EST" at bounding box center [603, 228] width 566 height 12
click at [424, 235] on p "Planned Start: [DATE], Set 2nd 10:00 PM EST" at bounding box center [603, 228] width 566 height 12
click at [425, 245] on p "Planned End: [DATE] 3:00 PM EST" at bounding box center [603, 241] width 566 height 12
click at [443, 247] on p "Planned End: [DATE] 3:00 PM EST" at bounding box center [603, 241] width 566 height 12
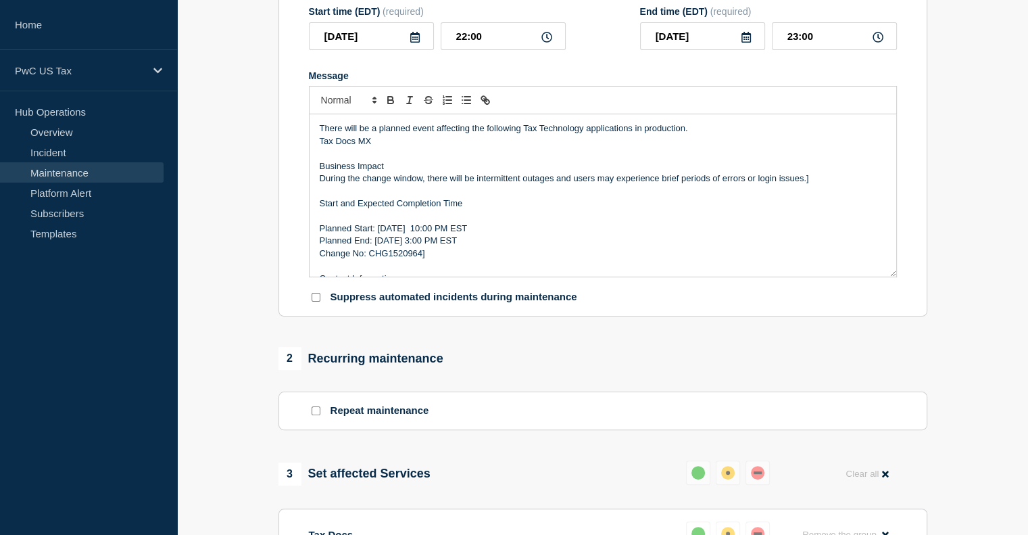
click at [448, 247] on p "Planned End: [DATE] 3:00 PM EST" at bounding box center [603, 241] width 566 height 12
click at [454, 247] on p "Planned End: [DATE] 3:00 PM EST" at bounding box center [603, 241] width 566 height 12
click at [441, 260] on p "Change No: CHG1520964]" at bounding box center [603, 253] width 566 height 12
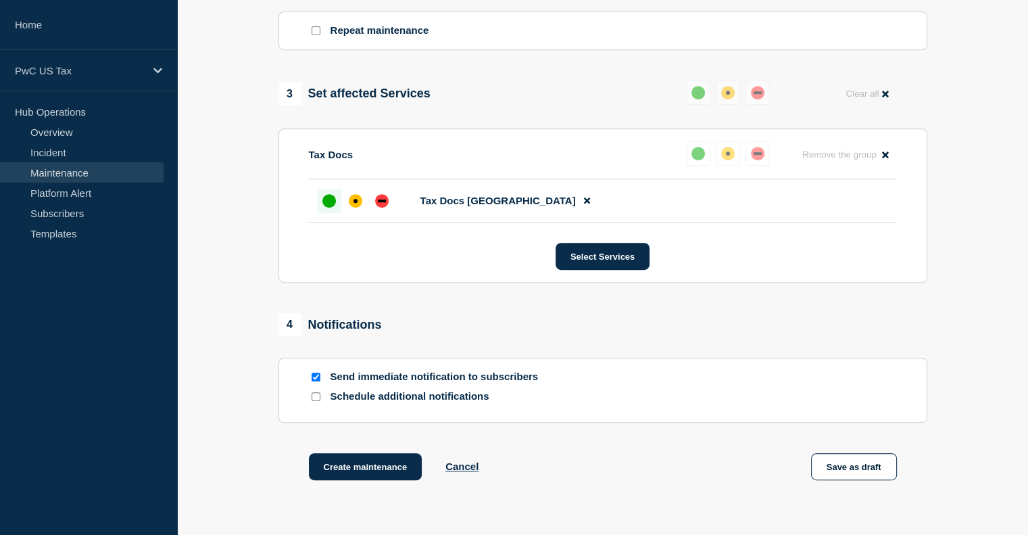
scroll to position [648, 0]
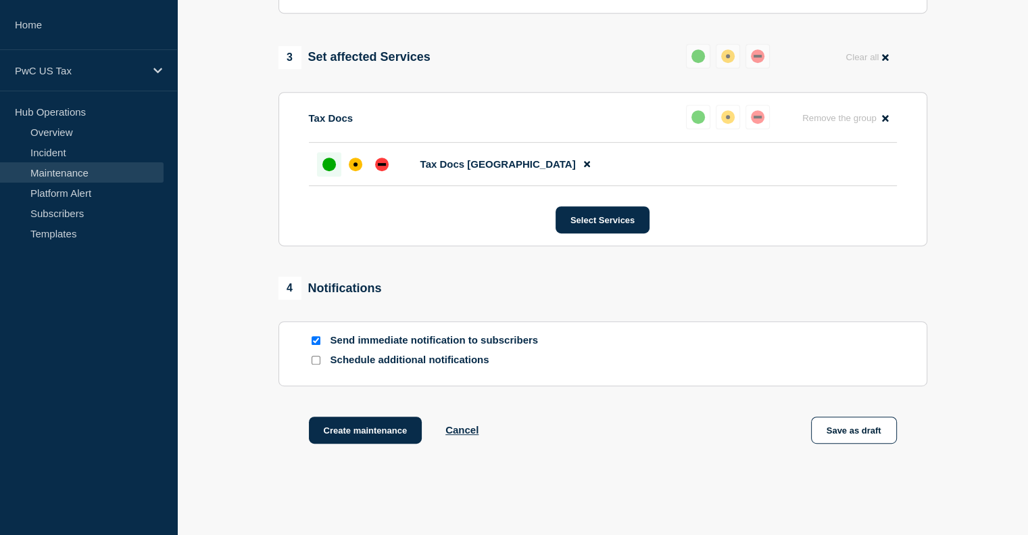
click at [313, 343] on input "Send immediate notification to subscribers" at bounding box center [316, 340] width 9 height 9
checkbox input "false"
click at [343, 433] on button "Create maintenance" at bounding box center [366, 429] width 114 height 27
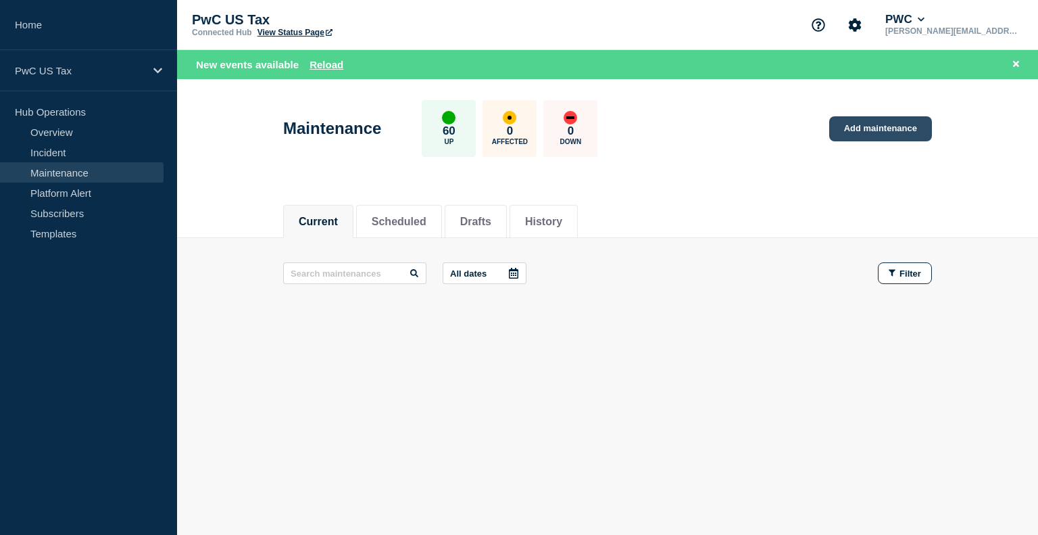
click at [865, 124] on link "Add maintenance" at bounding box center [880, 128] width 103 height 25
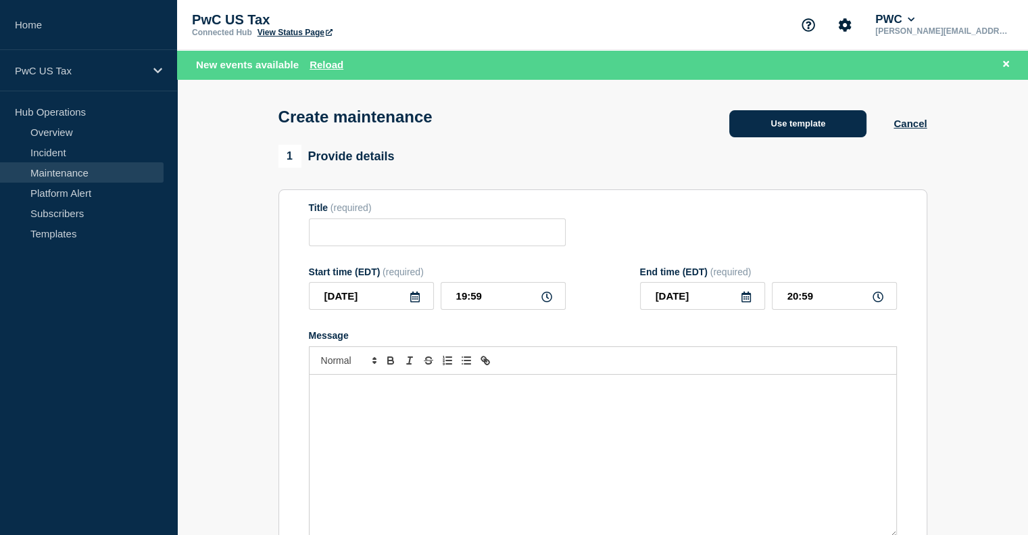
click at [772, 128] on button "Use template" at bounding box center [797, 123] width 137 height 27
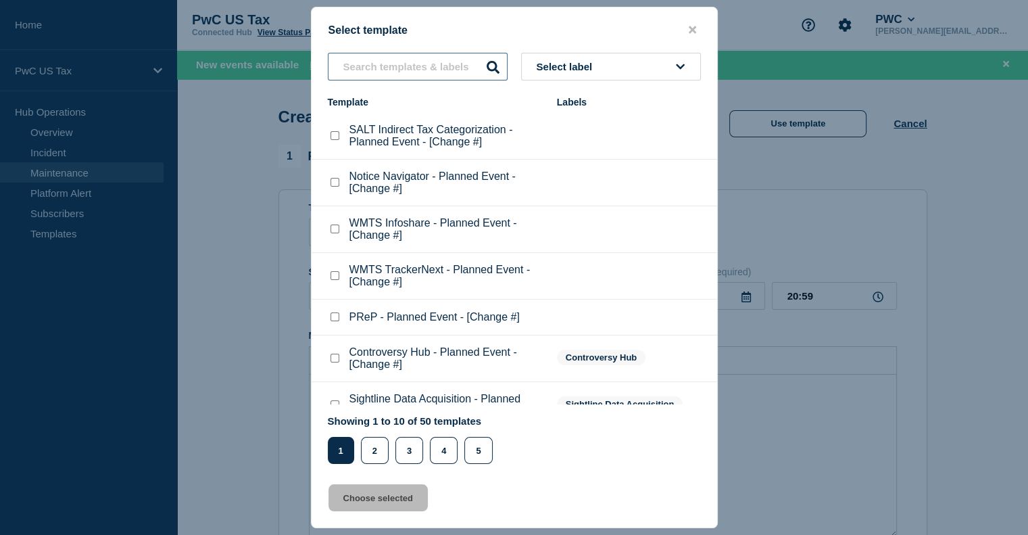
click at [383, 67] on input "text" at bounding box center [418, 67] width 180 height 28
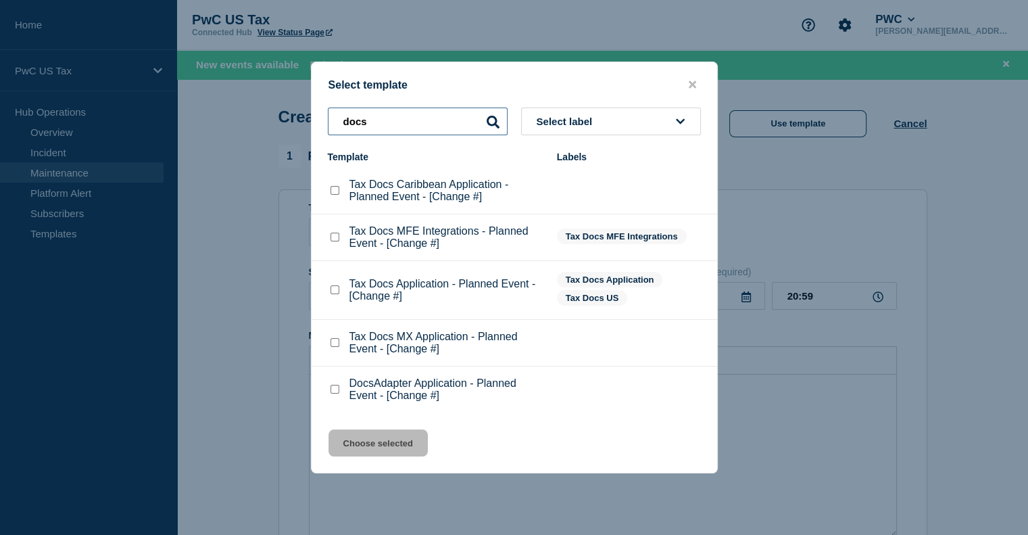
type input "docs"
click at [336, 391] on checkbox"] "DocsAdapter Application - Planned Event - [Change #] checkbox" at bounding box center [335, 389] width 9 height 9
checkbox checkbox"] "true"
click at [389, 437] on button "Choose selected" at bounding box center [378, 442] width 99 height 27
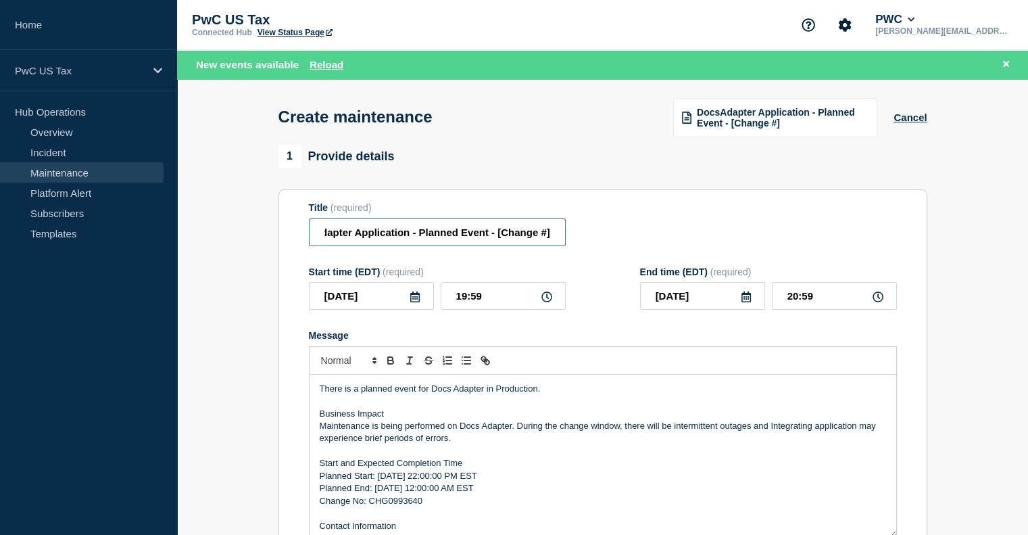
drag, startPoint x: 531, startPoint y: 237, endPoint x: 638, endPoint y: 248, distance: 108.0
click at [638, 246] on div "Title (required) DocsAdapter Application - Planned Event - [Change #]" at bounding box center [603, 224] width 588 height 44
paste input "CHG1520966"
type input "DocsAdapter Application - Planned Event - CHG1520966"
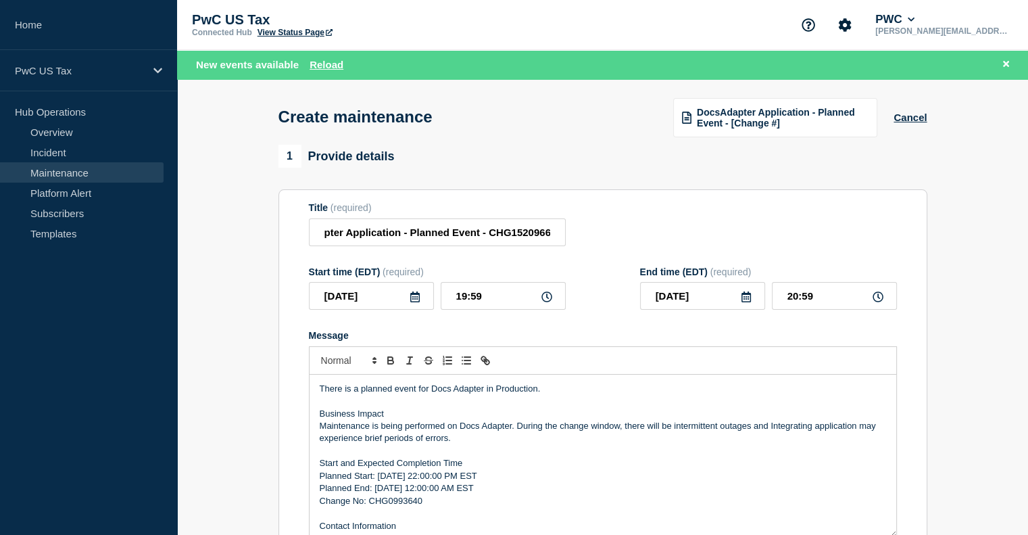
click at [388, 501] on p "Change No: CHG0993640" at bounding box center [603, 501] width 566 height 12
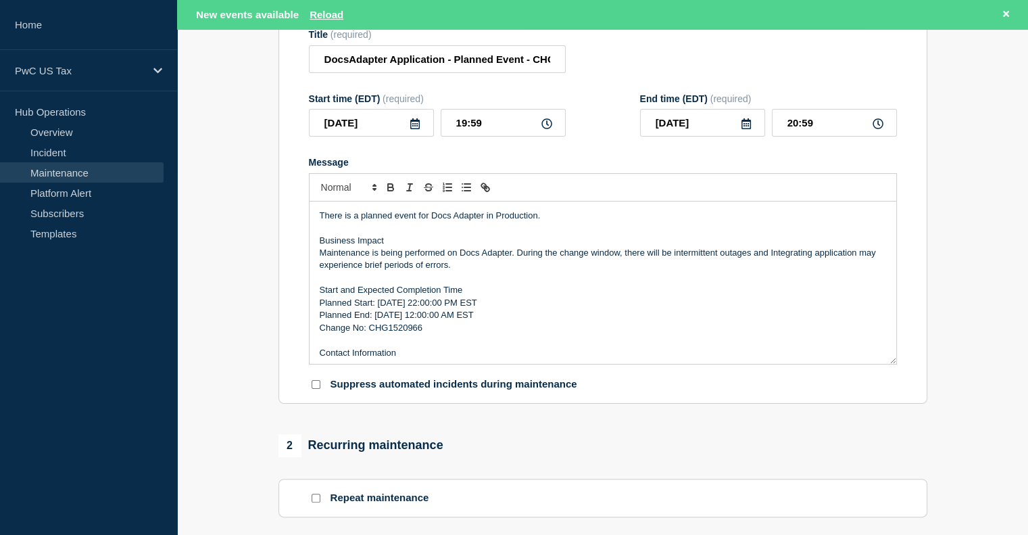
scroll to position [195, 0]
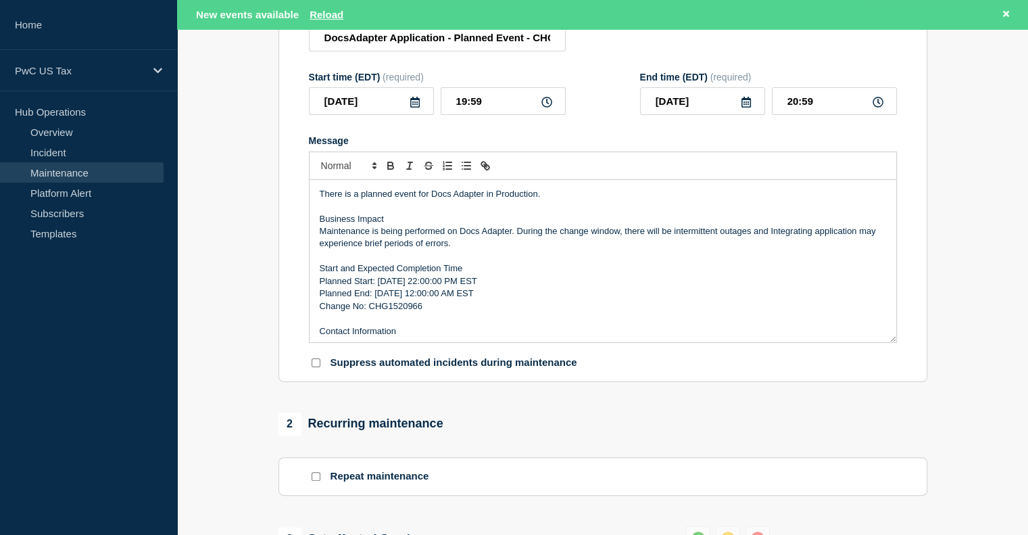
click at [320, 225] on p "Business Impact" at bounding box center [603, 219] width 566 height 12
click at [395, 287] on p "Planned Start: [DATE] 22:00:00 PM EST" at bounding box center [603, 281] width 566 height 12
click at [392, 299] on p "Planned End: [DATE] 12:00:00 AM EST" at bounding box center [603, 293] width 566 height 12
click at [391, 312] on p "Change No: CHG1520966" at bounding box center [603, 306] width 566 height 12
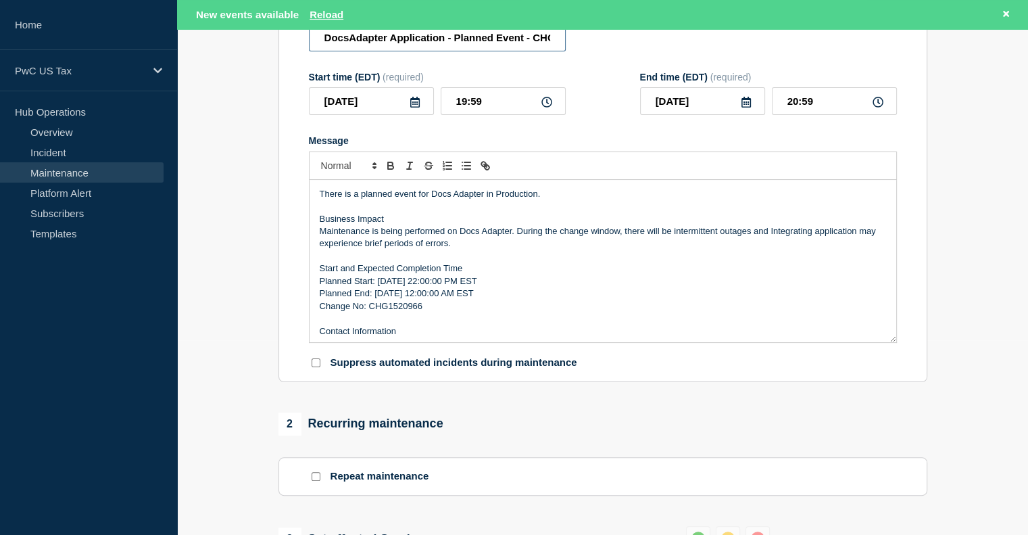
click at [540, 44] on input "DocsAdapter Application - Planned Event - CHG1520966" at bounding box center [437, 38] width 257 height 28
click at [408, 287] on p "Planned Start: [DATE] 22:00:00 PM EST" at bounding box center [603, 281] width 566 height 12
click at [406, 297] on p "Planned End: [DATE] 12:00:00 AM EST" at bounding box center [603, 293] width 566 height 12
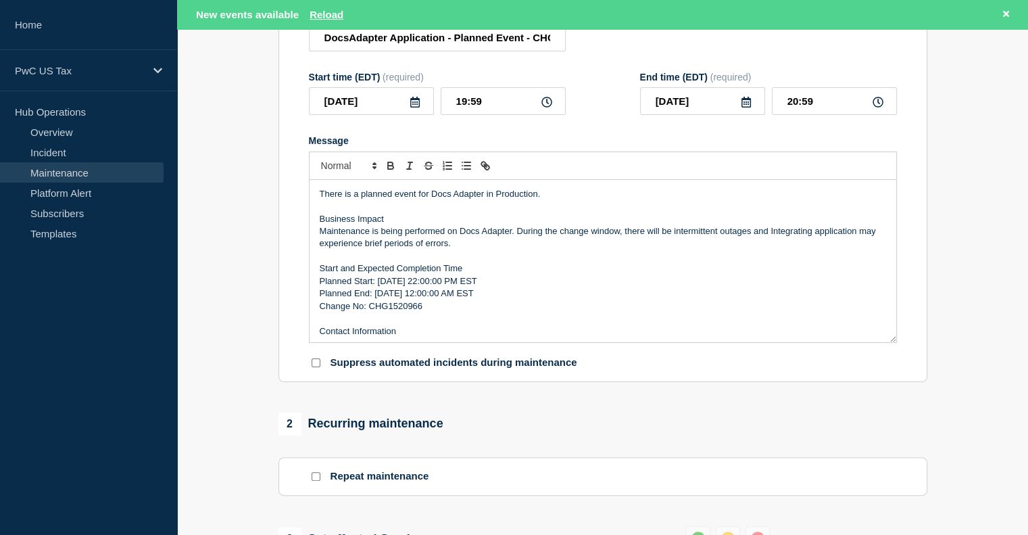
click at [420, 285] on p "Planned Start: [DATE] 22:00:00 PM EST" at bounding box center [603, 281] width 566 height 12
click at [412, 299] on p "Planned End: [DATE] 12:00:00 AM EST" at bounding box center [603, 293] width 566 height 12
click at [431, 298] on p "Planned End: [DATE] 12:00:00 AM EST" at bounding box center [603, 293] width 566 height 12
click at [466, 299] on p "Planned End: [DATE] 23:00:00 AM EST" at bounding box center [603, 293] width 566 height 12
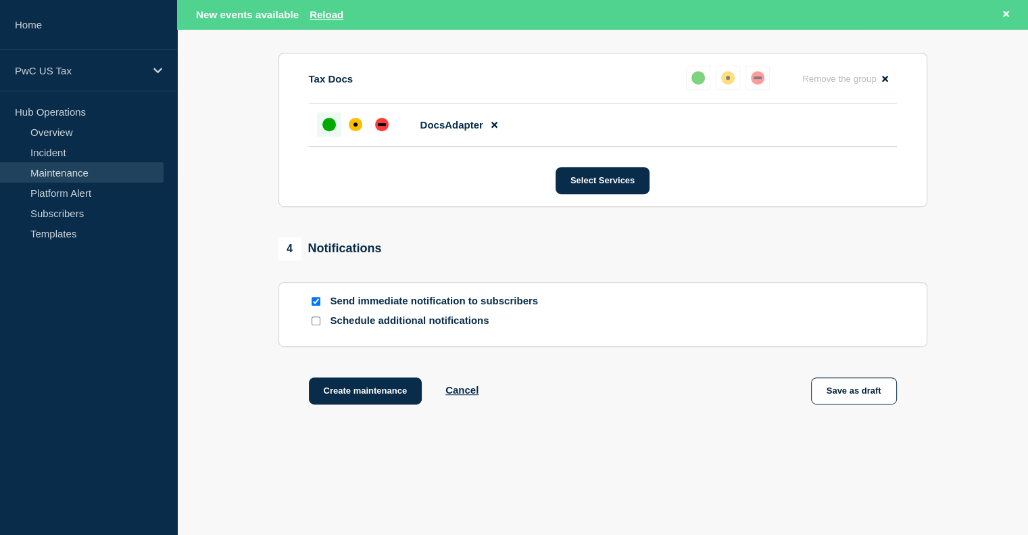
scroll to position [724, 0]
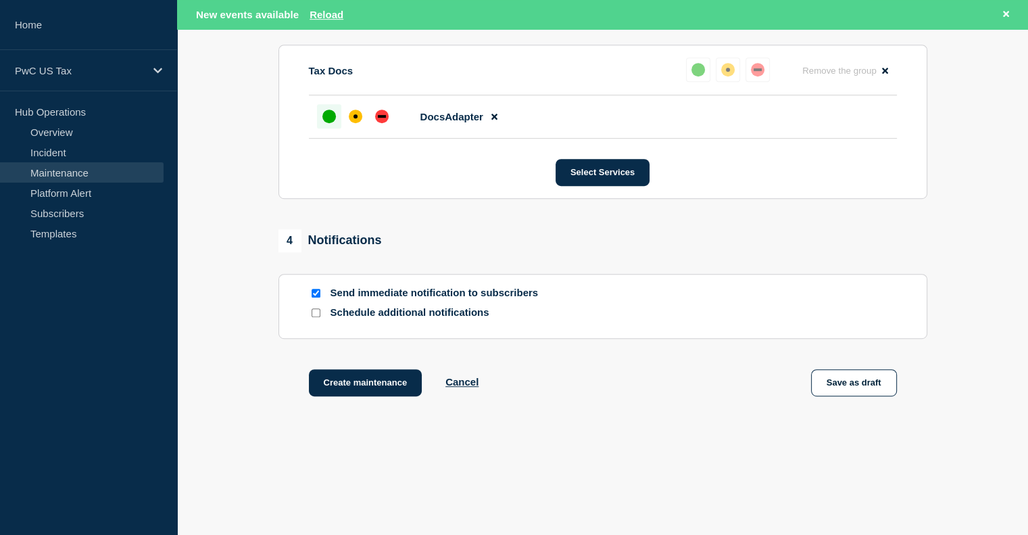
click at [310, 299] on div at bounding box center [316, 293] width 14 height 13
click at [313, 297] on input "Send immediate notification to subscribers" at bounding box center [316, 293] width 9 height 9
checkbox input "false"
click at [348, 381] on button "Create maintenance" at bounding box center [366, 382] width 114 height 27
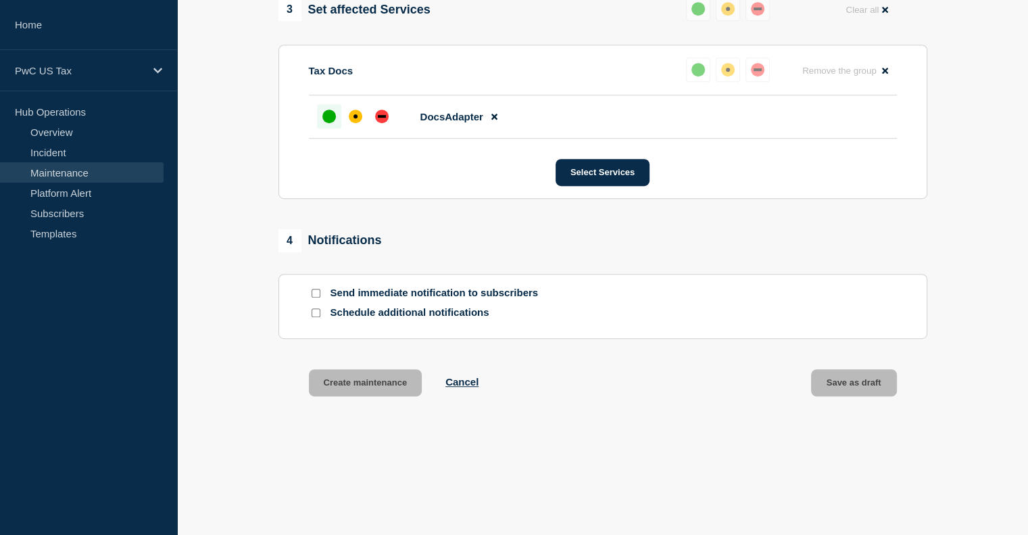
scroll to position [695, 0]
